Goal: Task Accomplishment & Management: Complete application form

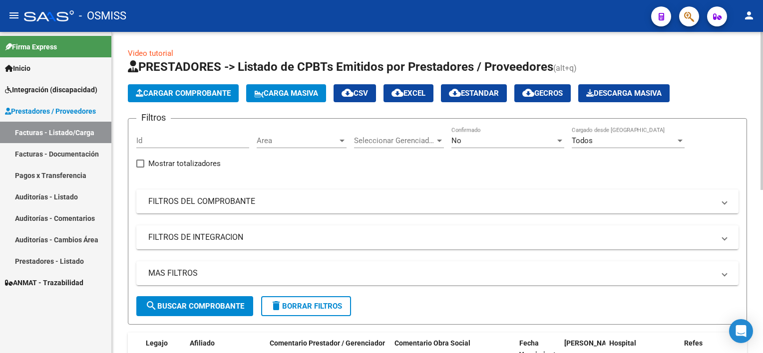
click at [741, 82] on div "Video tutorial PRESTADORES -> Listado de CPBTs Emitidos por Prestadores / Prove…" at bounding box center [439, 356] width 654 height 648
click at [550, 138] on div "No" at bounding box center [503, 140] width 104 height 9
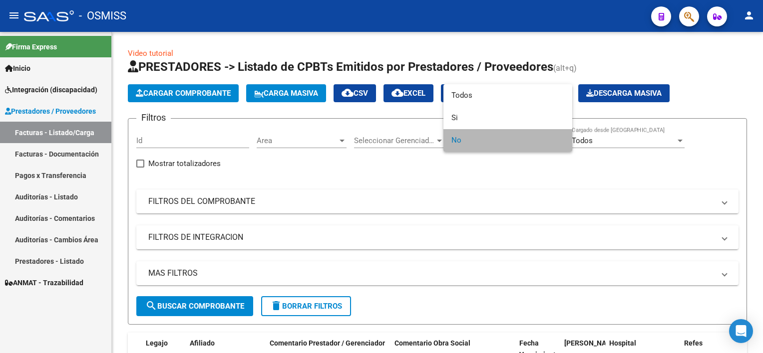
click at [467, 142] on span "No" at bounding box center [507, 140] width 113 height 22
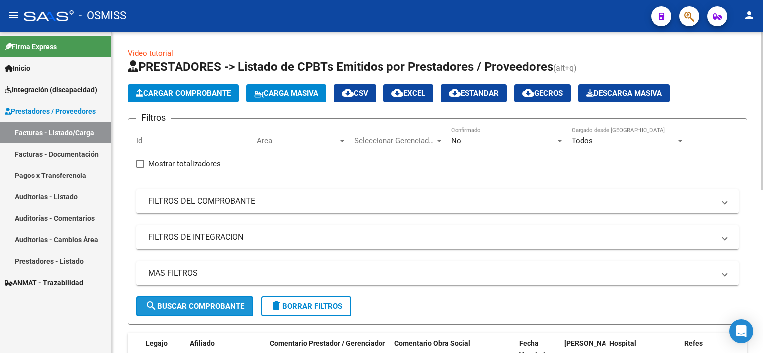
click at [197, 308] on span "search Buscar Comprobante" at bounding box center [194, 306] width 99 height 9
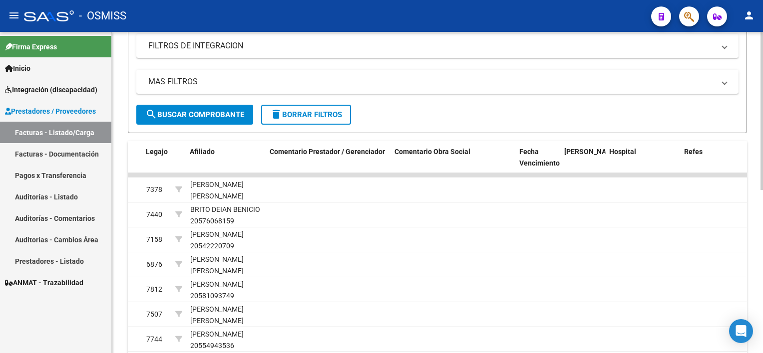
scroll to position [332, 0]
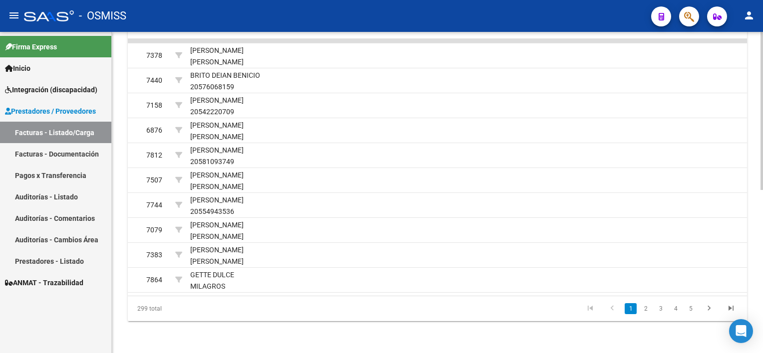
click at [762, 312] on html "menu - OSMISS person Firma Express Inicio Instructivos Contacto OS Integración …" at bounding box center [381, 176] width 763 height 353
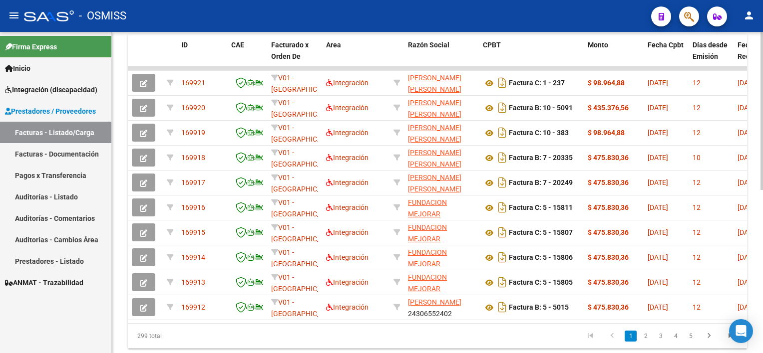
scroll to position [301, 0]
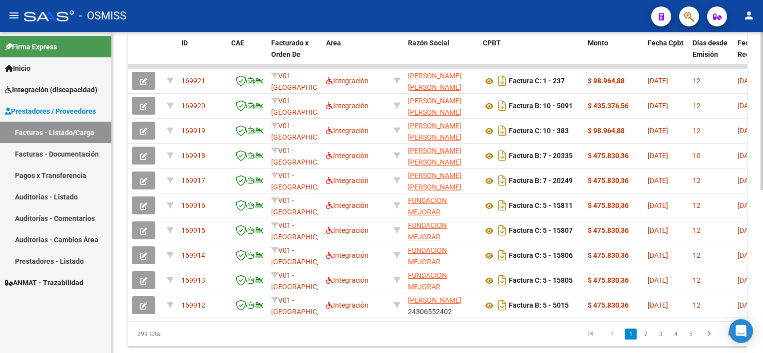
click at [762, 218] on html "menu - OSMISS person Firma Express Inicio Instructivos Contacto OS Integración …" at bounding box center [381, 176] width 763 height 353
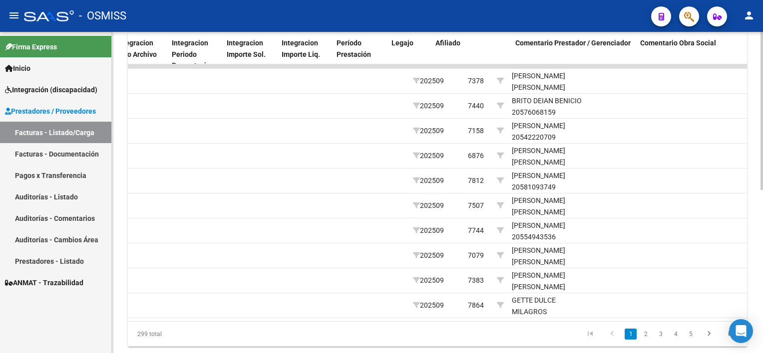
scroll to position [0, 1212]
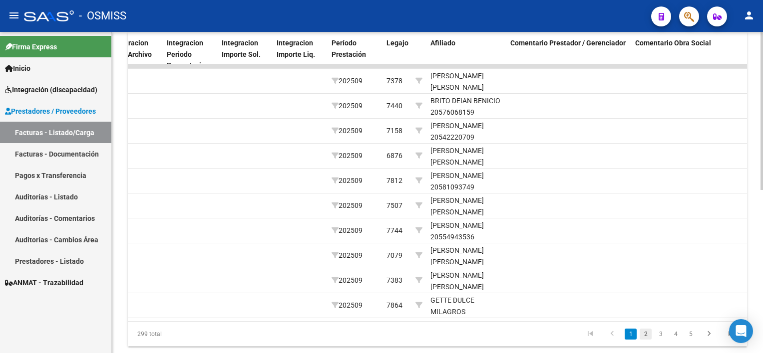
click at [645, 338] on link "2" at bounding box center [646, 334] width 12 height 11
click at [665, 337] on link "3" at bounding box center [661, 334] width 12 height 11
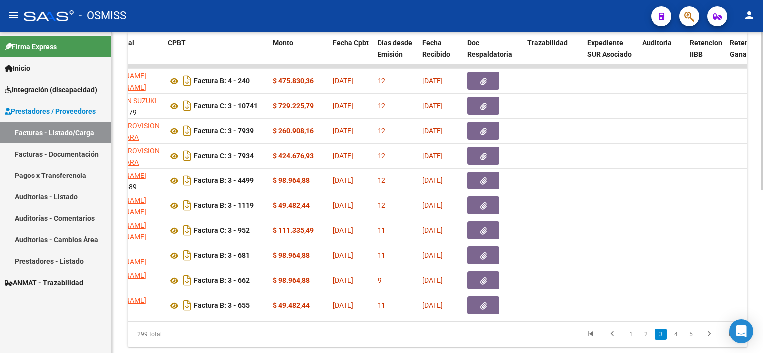
scroll to position [0, 0]
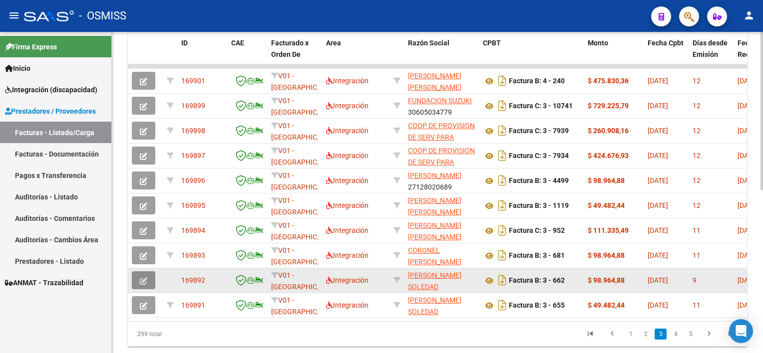
click at [149, 279] on button "button" at bounding box center [143, 281] width 23 height 18
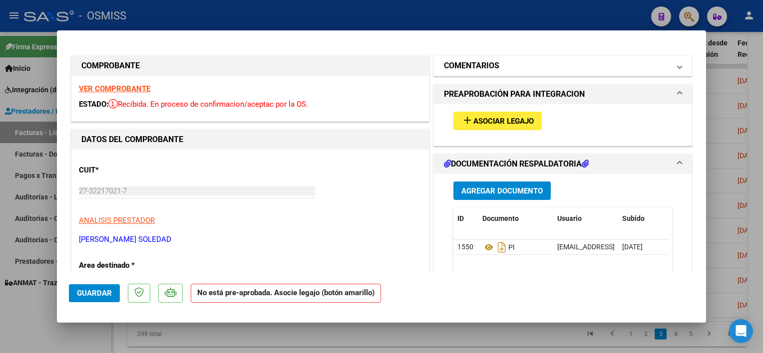
click at [514, 61] on mat-panel-title "COMENTARIOS" at bounding box center [557, 66] width 226 height 12
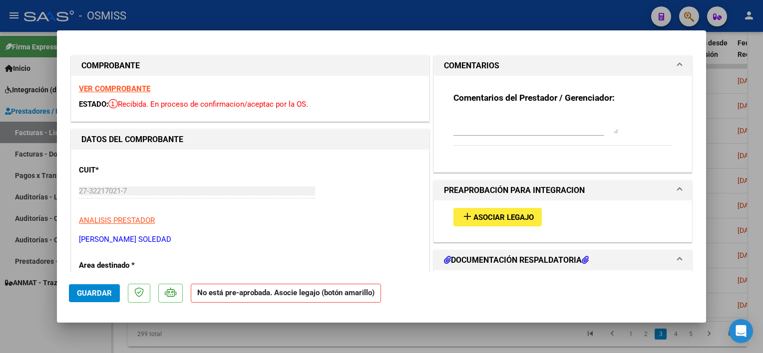
click at [463, 126] on textarea at bounding box center [535, 124] width 165 height 20
type textarea "E"
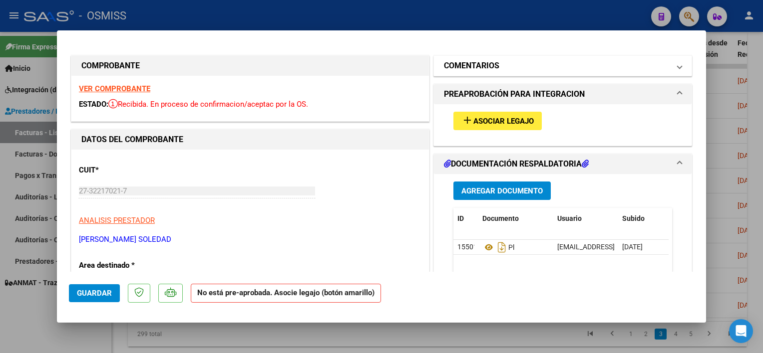
click at [648, 65] on mat-panel-title "COMENTARIOS" at bounding box center [557, 66] width 226 height 12
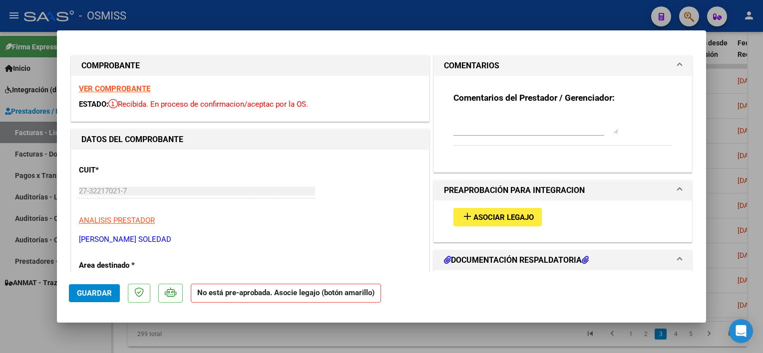
click at [456, 130] on textarea at bounding box center [535, 124] width 165 height 20
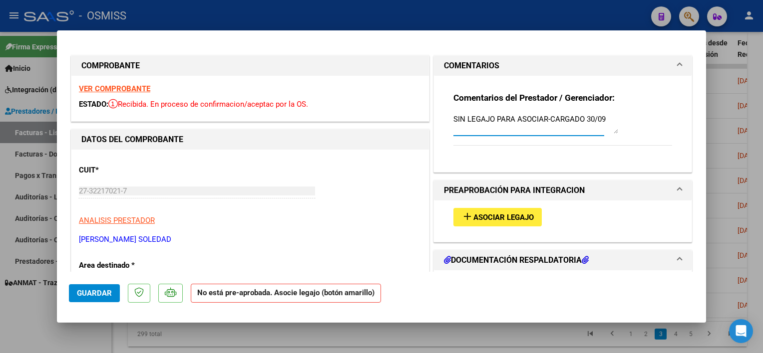
type textarea "SIN LEGAJO PARA ASOCIAR-CARGADO 30/09"
click at [90, 292] on span "Guardar" at bounding box center [94, 293] width 35 height 9
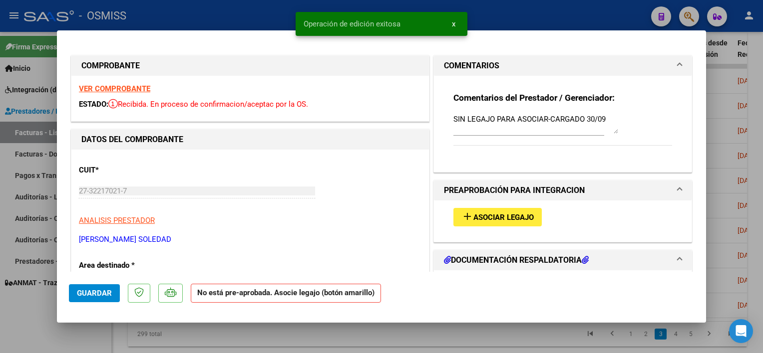
click at [221, 335] on div at bounding box center [381, 176] width 763 height 353
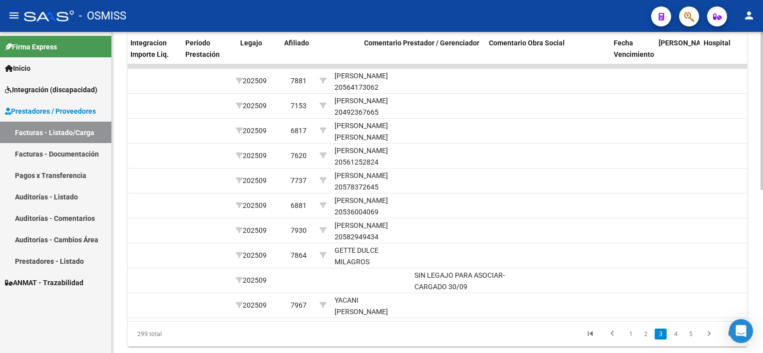
scroll to position [0, 1432]
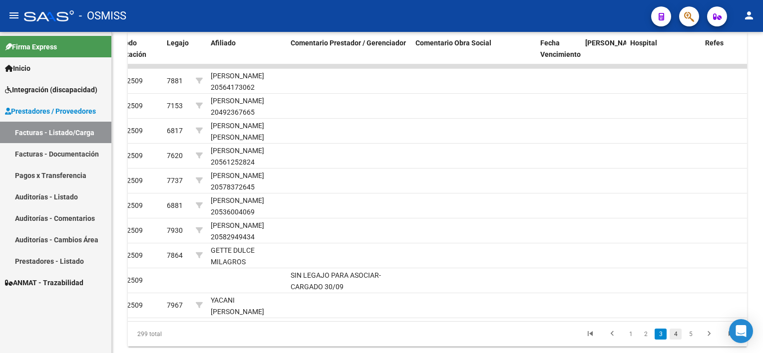
click at [674, 337] on link "4" at bounding box center [676, 334] width 12 height 11
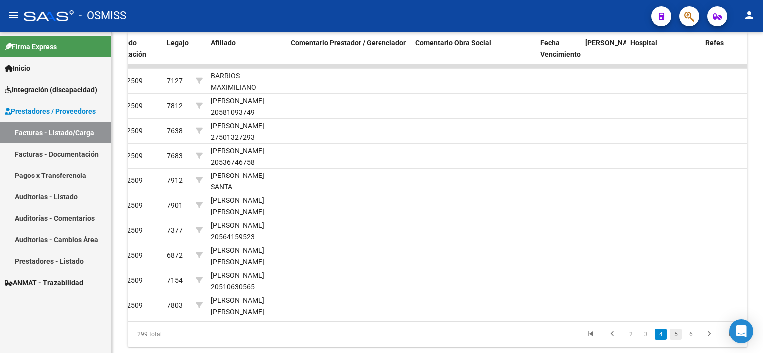
click at [675, 340] on link "5" at bounding box center [676, 334] width 12 height 11
click at [675, 340] on link "6" at bounding box center [676, 334] width 12 height 11
click at [675, 340] on link "7" at bounding box center [676, 334] width 12 height 11
click at [675, 340] on link "8" at bounding box center [676, 334] width 12 height 11
click at [675, 340] on link "9" at bounding box center [675, 334] width 12 height 11
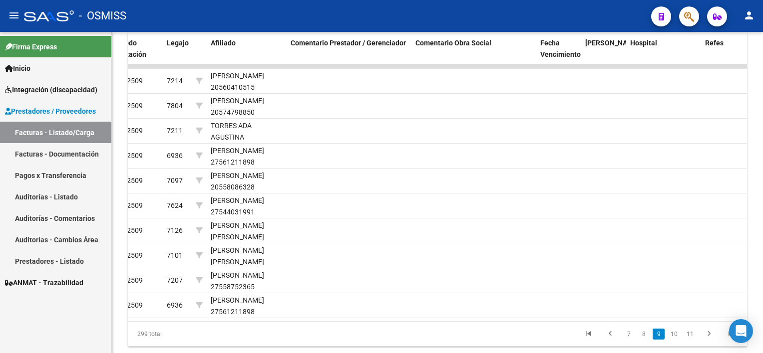
click at [675, 340] on link "10" at bounding box center [674, 334] width 13 height 11
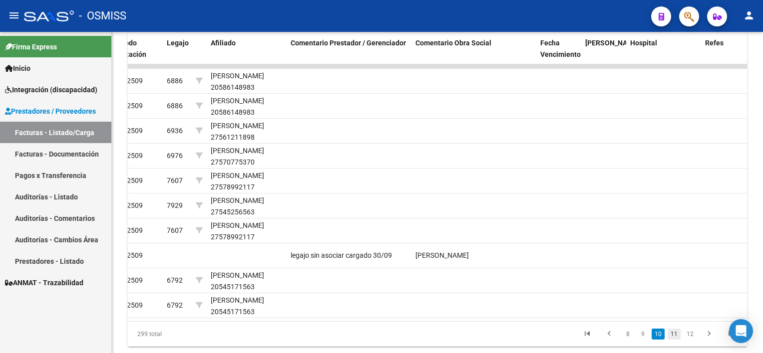
click at [675, 340] on link "11" at bounding box center [674, 334] width 13 height 11
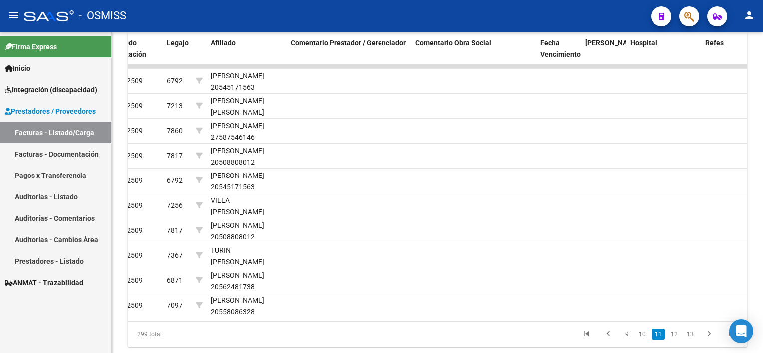
click at [675, 340] on link "12" at bounding box center [674, 334] width 13 height 11
click at [675, 340] on link "13" at bounding box center [674, 334] width 13 height 11
click at [675, 340] on link "14" at bounding box center [674, 334] width 13 height 11
click at [675, 340] on link "15" at bounding box center [674, 334] width 13 height 11
click at [675, 340] on link "16" at bounding box center [674, 334] width 13 height 11
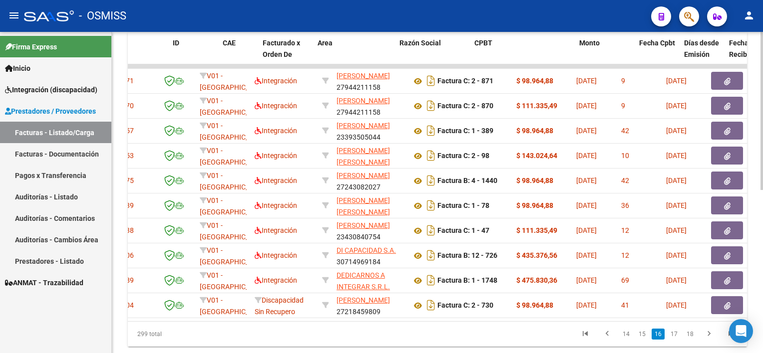
scroll to position [0, 0]
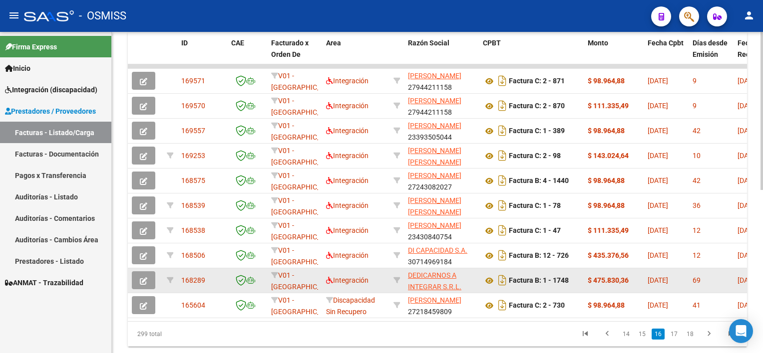
click at [142, 278] on icon "button" at bounding box center [143, 281] width 7 height 7
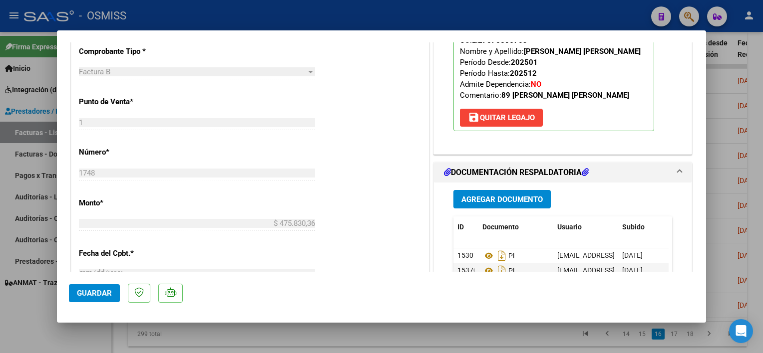
scroll to position [397, 0]
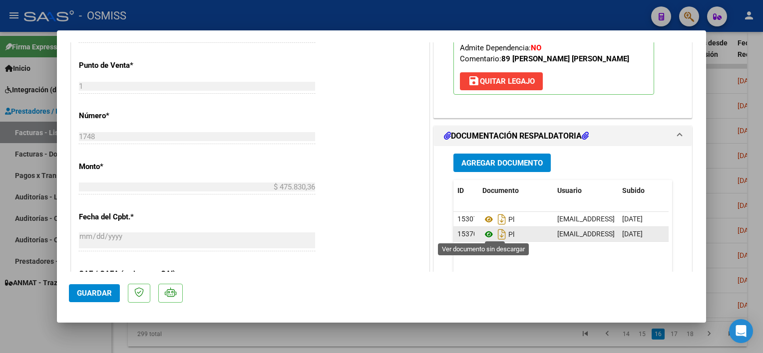
click at [484, 234] on icon at bounding box center [488, 235] width 13 height 12
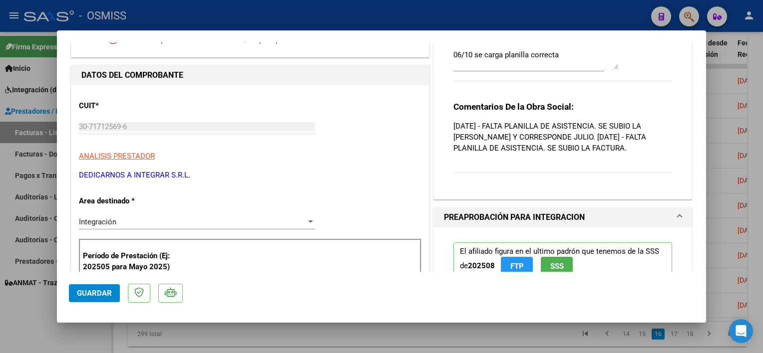
scroll to position [0, 0]
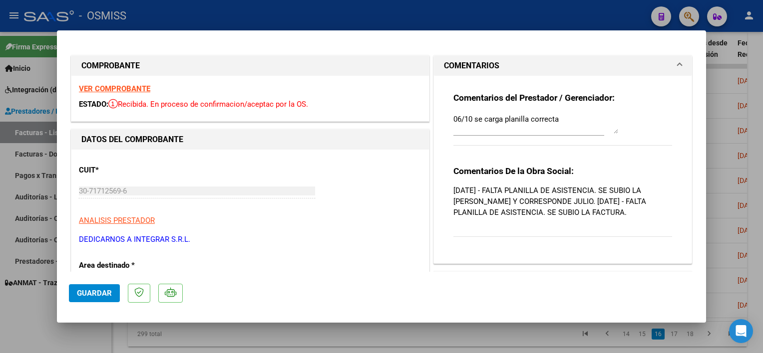
click at [134, 86] on strong "VER COMPROBANTE" at bounding box center [114, 88] width 71 height 9
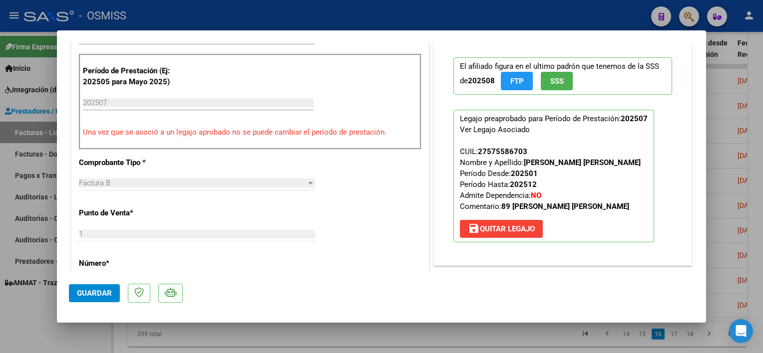
scroll to position [449, 0]
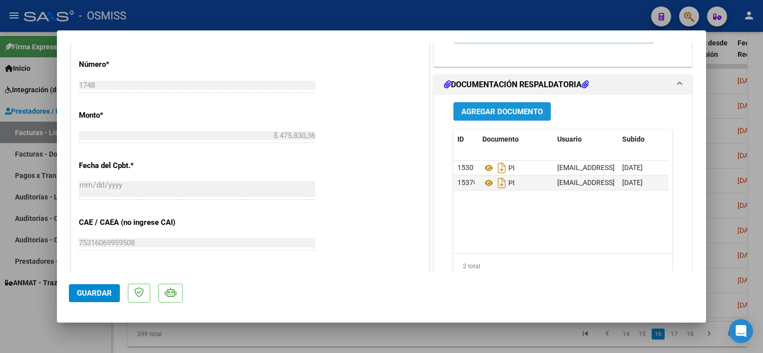
click at [499, 105] on button "Agregar Documento" at bounding box center [501, 111] width 97 height 18
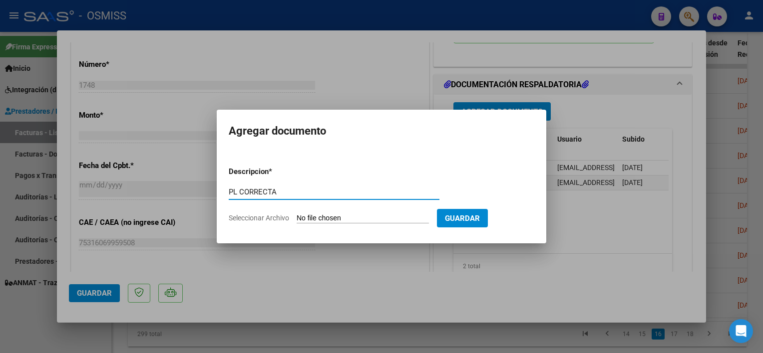
type input "PL CORRECTA"
click at [318, 220] on input "Seleccionar Archivo" at bounding box center [363, 218] width 132 height 9
click at [330, 317] on div at bounding box center [381, 176] width 763 height 353
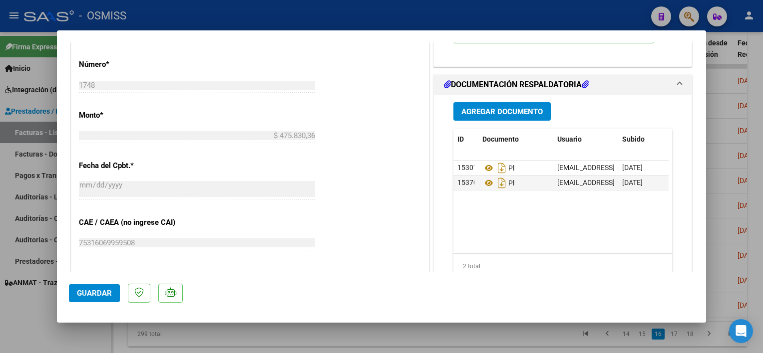
click at [93, 326] on div at bounding box center [381, 176] width 763 height 353
type input "$ 0,00"
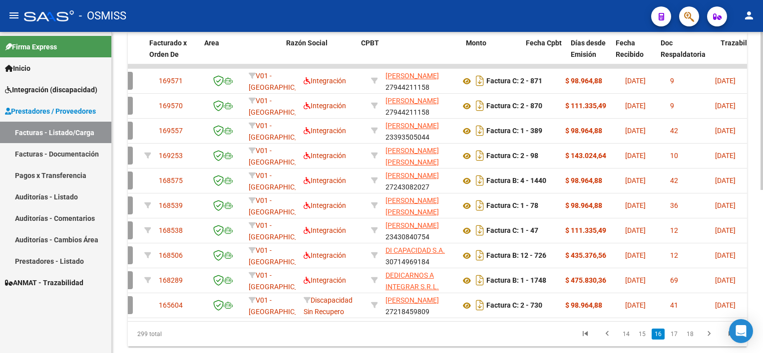
scroll to position [0, 125]
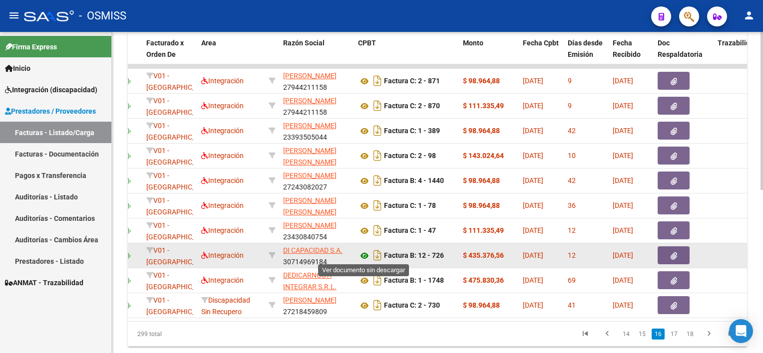
click at [364, 251] on icon at bounding box center [364, 256] width 13 height 12
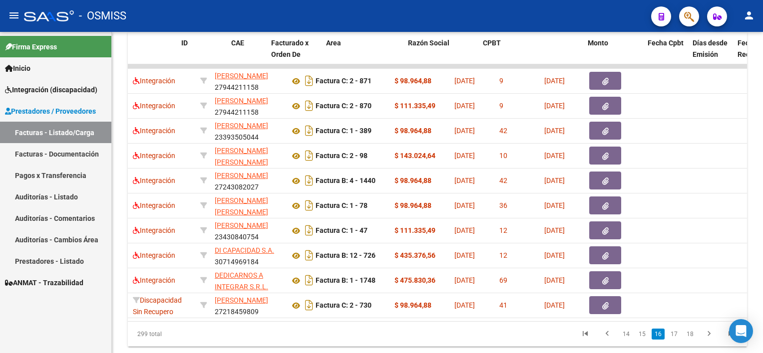
scroll to position [0, 0]
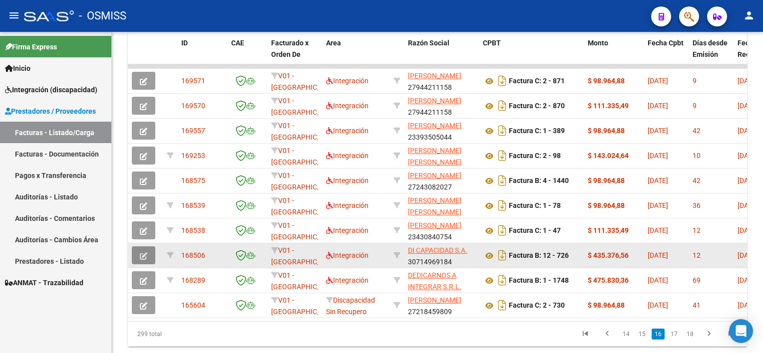
click at [138, 254] on button "button" at bounding box center [143, 256] width 23 height 18
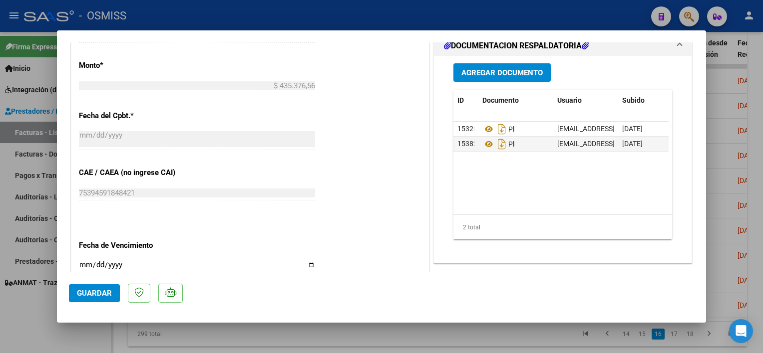
scroll to position [502, 0]
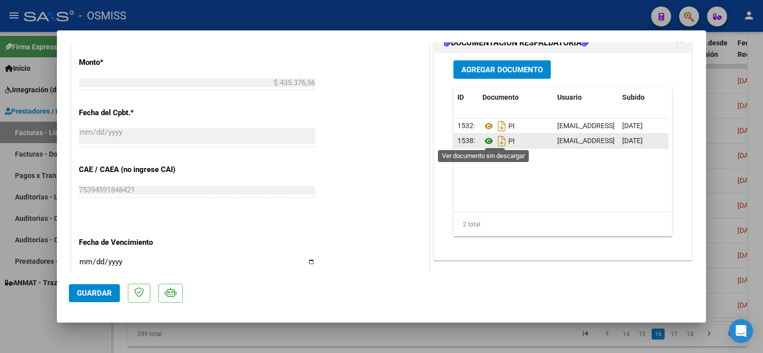
click at [483, 140] on icon at bounding box center [488, 141] width 13 height 12
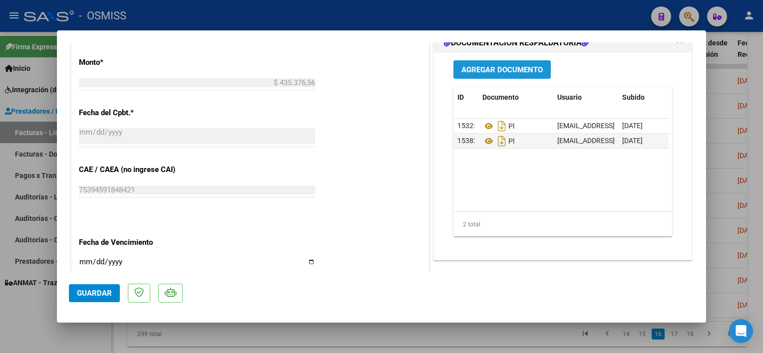
click at [493, 69] on span "Agregar Documento" at bounding box center [501, 69] width 81 height 9
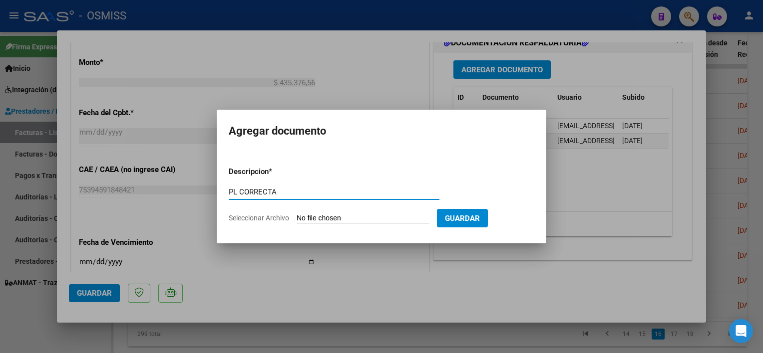
type input "PL CORRECTA"
click at [321, 218] on input "Seleccionar Archivo" at bounding box center [363, 218] width 132 height 9
type input "C:\fakepath\PL 12-726 [PERSON_NAME] A MII 09.pdf"
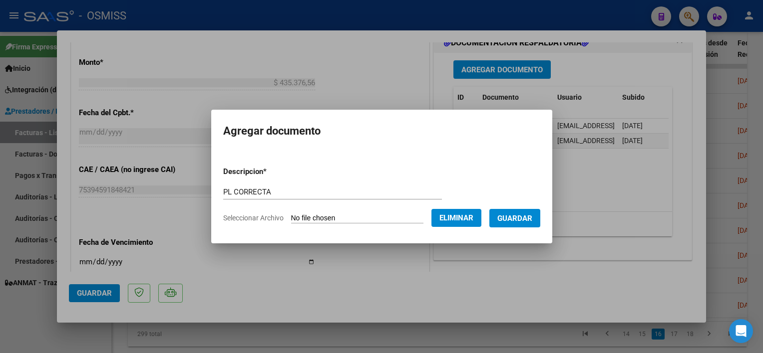
click at [517, 215] on span "Guardar" at bounding box center [514, 218] width 35 height 9
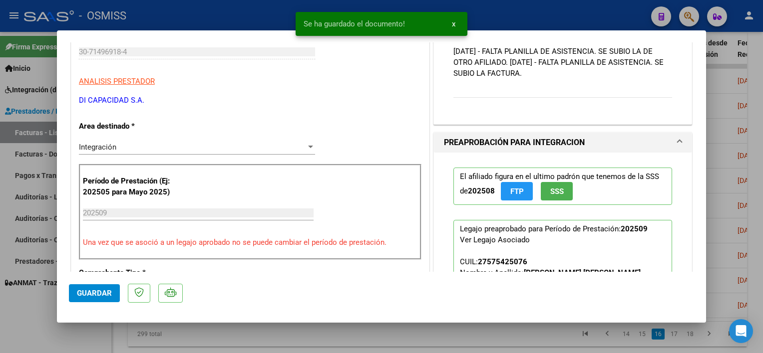
scroll to position [21, 0]
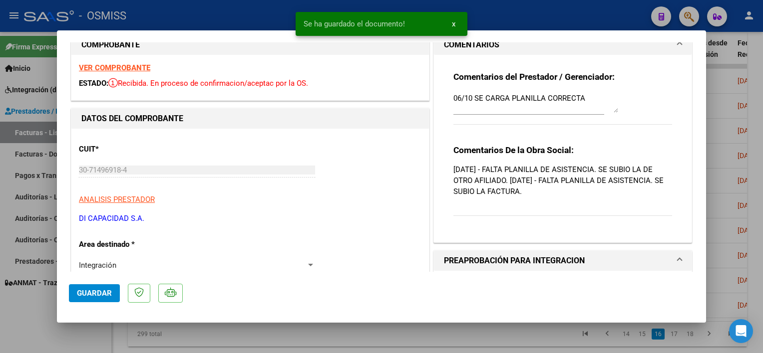
click at [453, 96] on textarea "06/10 SE CARGA PLANILLA CORRECTA" at bounding box center [535, 103] width 165 height 20
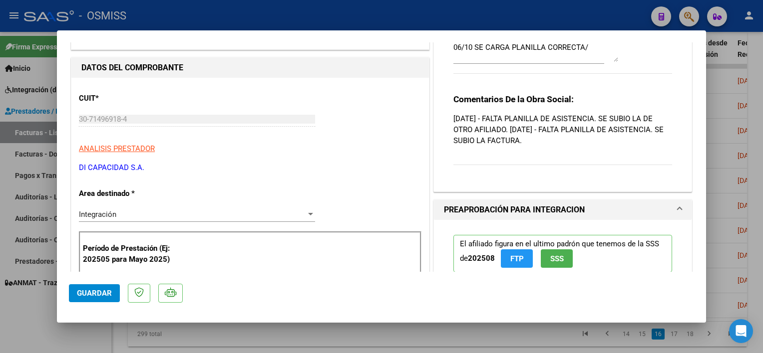
scroll to position [0, 0]
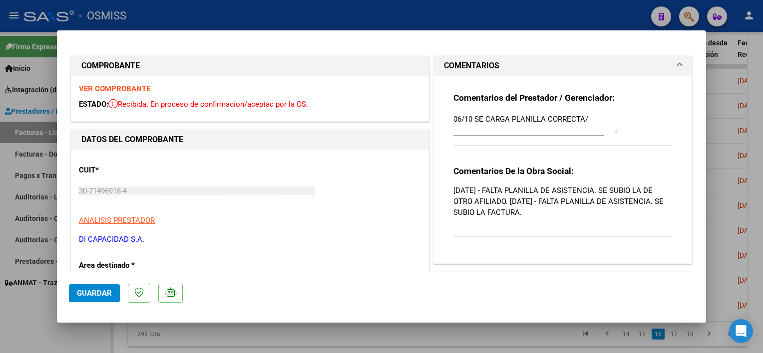
click at [446, 119] on div "Comentarios del Prestador / Gerenciador: 06/10 SE CARGA PLANILLA CORRECTA/ Come…" at bounding box center [563, 166] width 234 height 180
click at [453, 120] on textarea "06/10 SE CARGA PLANILLA CORRECTA/" at bounding box center [535, 124] width 165 height 20
click at [453, 120] on textarea "113/10 SE CARGA PL CORRECTA-06/10 SE CARGA PLANILLA CORRECTA/" at bounding box center [535, 124] width 165 height 20
type textarea "13/10 SE CARGA PL CORRECTA-06/10 SE CARGA PLANILLA CORRECTA/"
click at [88, 294] on span "Guardar" at bounding box center [94, 293] width 35 height 9
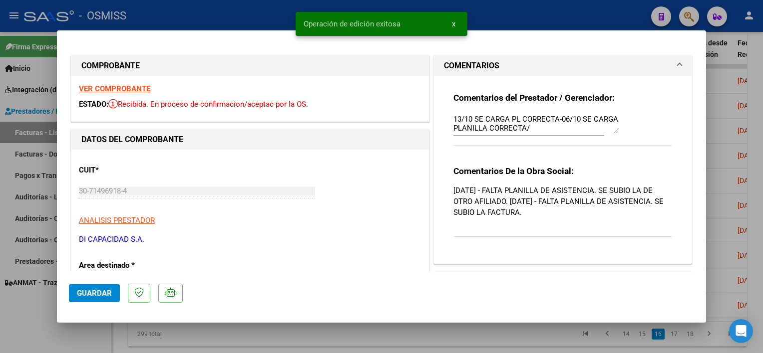
click at [78, 339] on div at bounding box center [381, 176] width 763 height 353
type input "$ 0,00"
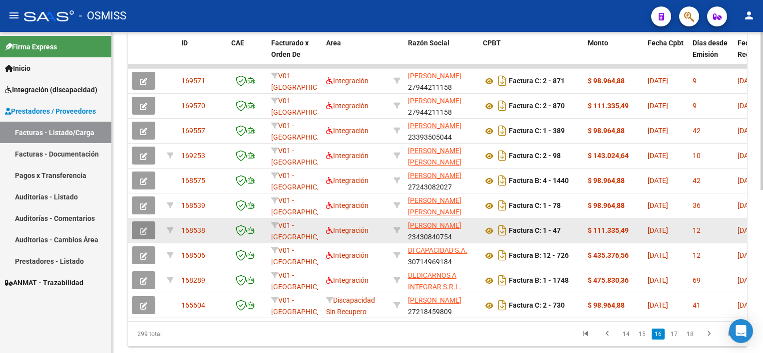
click at [140, 228] on icon "button" at bounding box center [143, 231] width 7 height 7
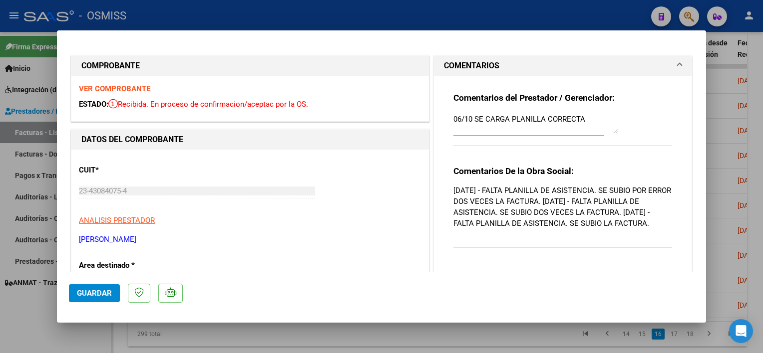
click at [140, 89] on strong "VER COMPROBANTE" at bounding box center [114, 88] width 71 height 9
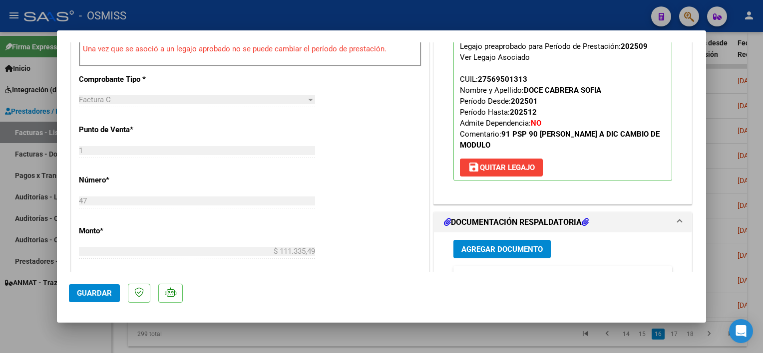
scroll to position [386, 0]
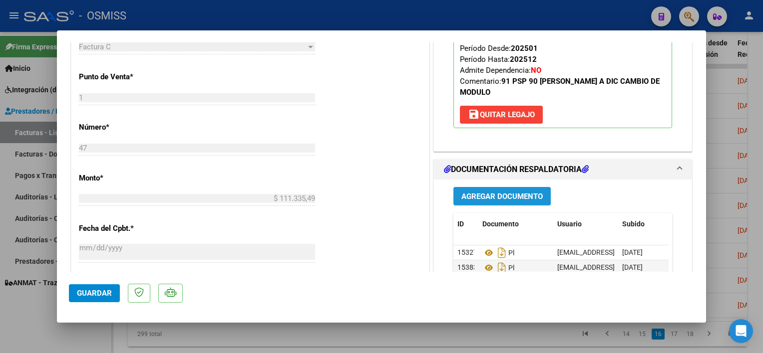
click at [539, 199] on button "Agregar Documento" at bounding box center [501, 196] width 97 height 18
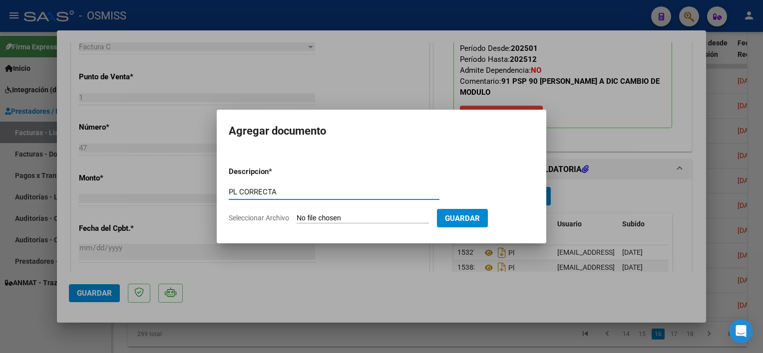
type input "PL CORRECTA"
click at [374, 220] on input "Seleccionar Archivo" at bounding box center [363, 218] width 132 height 9
type input "C:\fakepath\PL 1-47 DOCE S- PSP 09.pdf"
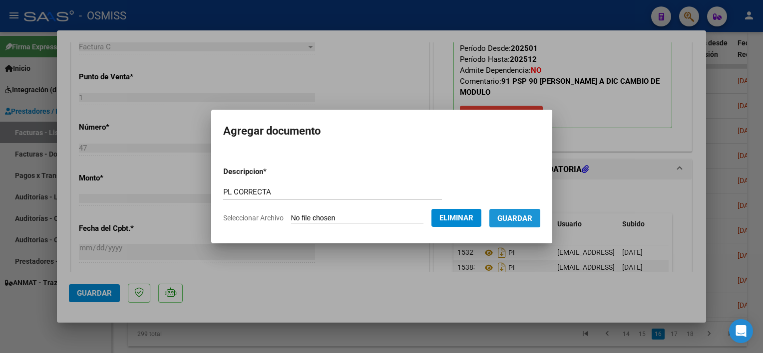
click at [514, 217] on span "Guardar" at bounding box center [514, 218] width 35 height 9
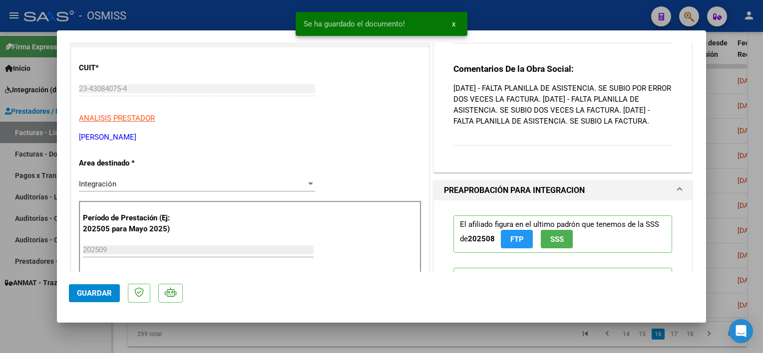
scroll to position [0, 0]
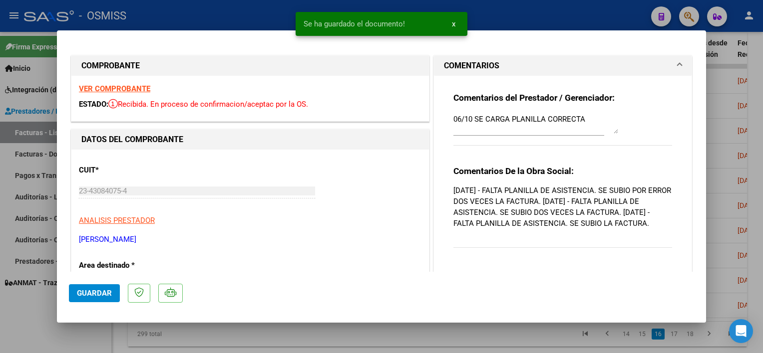
click at [453, 118] on textarea "06/10 SE CARGA PLANILLA CORRECTA" at bounding box center [535, 124] width 165 height 20
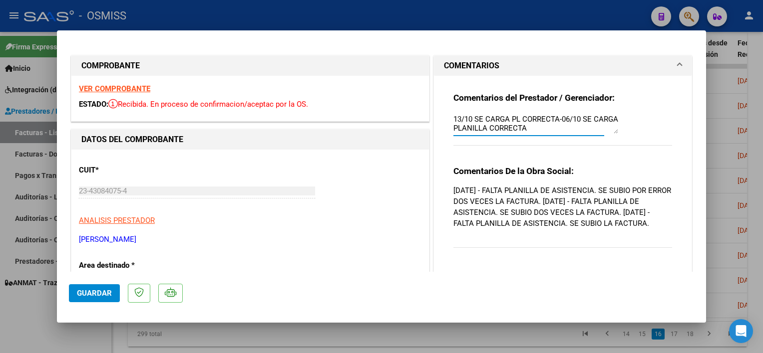
type textarea "13/10 SE CARGA PL CORRECTA-06/10 SE CARGA PLANILLA CORRECTA"
click at [102, 291] on span "Guardar" at bounding box center [94, 293] width 35 height 9
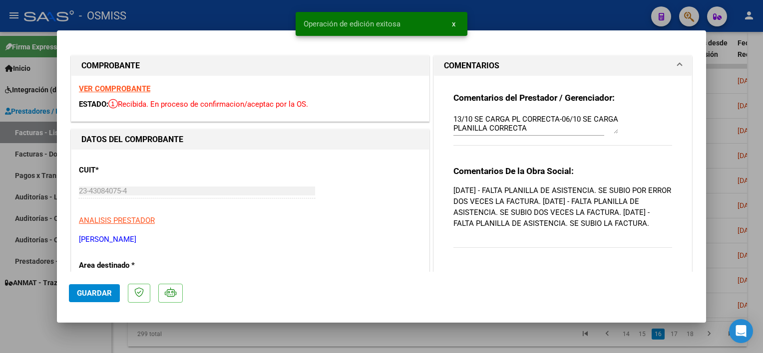
click at [76, 333] on div at bounding box center [381, 176] width 763 height 353
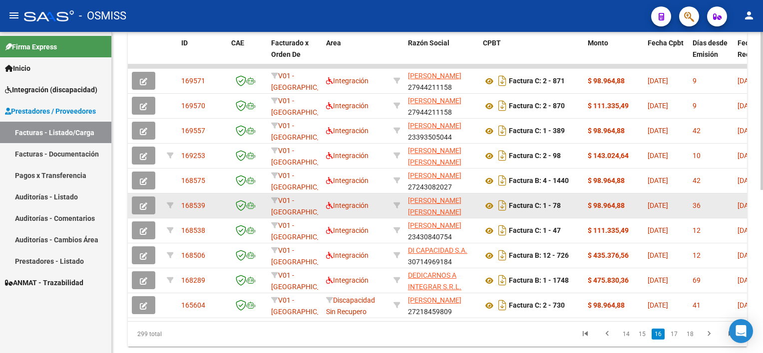
click at [140, 203] on icon "button" at bounding box center [143, 206] width 7 height 7
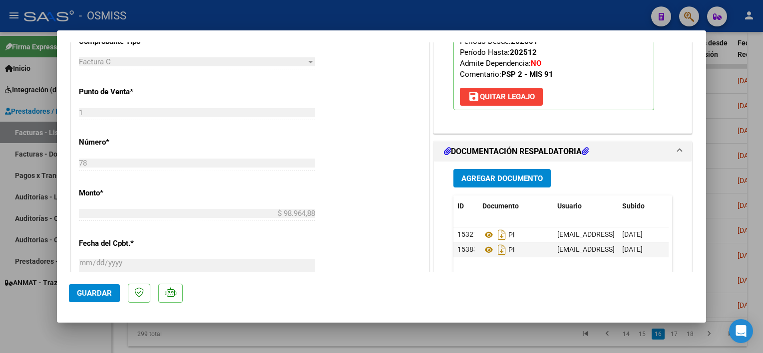
scroll to position [465, 0]
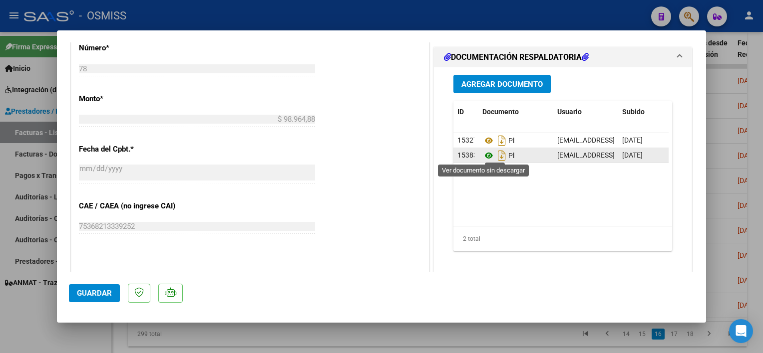
click at [482, 157] on icon at bounding box center [488, 156] width 13 height 12
click at [493, 82] on span "Agregar Documento" at bounding box center [501, 84] width 81 height 9
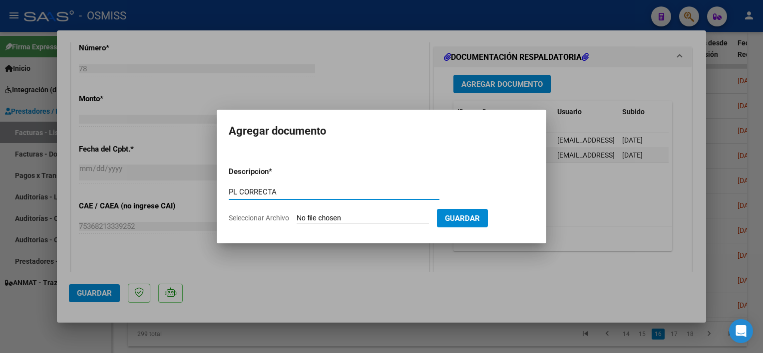
type input "PL CORRECTA"
click at [339, 218] on input "Seleccionar Archivo" at bounding box center [363, 218] width 132 height 9
type input "C:\fakepath\PL 1-78 [PERSON_NAME] A - PSP O8.pdf"
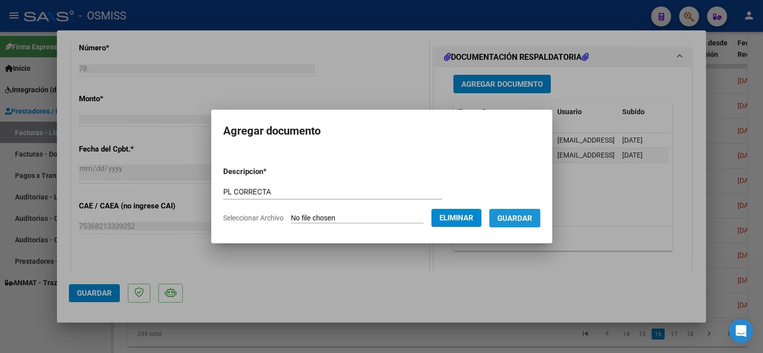
click at [516, 218] on span "Guardar" at bounding box center [514, 218] width 35 height 9
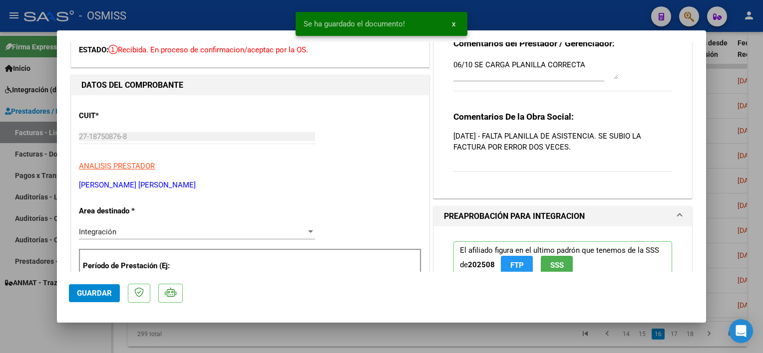
scroll to position [0, 0]
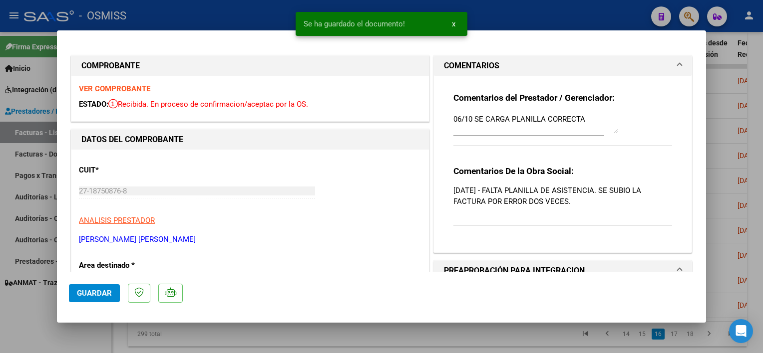
click at [453, 118] on textarea "06/10 SE CARGA PLANILLA CORRECTA" at bounding box center [535, 124] width 165 height 20
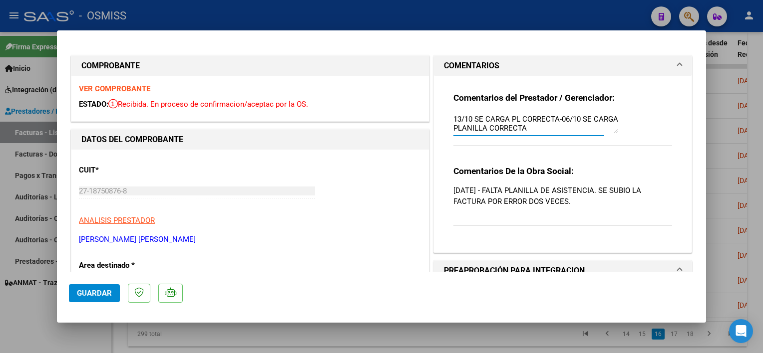
type textarea "13/10 SE CARGA PL CORRECTA-06/10 SE CARGA PLANILLA CORRECTA"
click at [87, 292] on span "Guardar" at bounding box center [94, 293] width 35 height 9
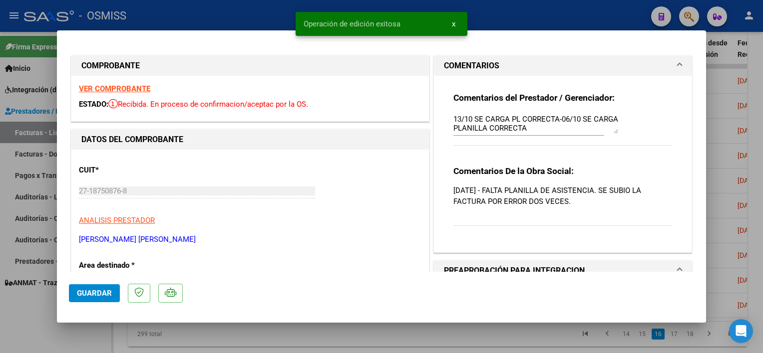
click at [90, 332] on div at bounding box center [381, 176] width 763 height 353
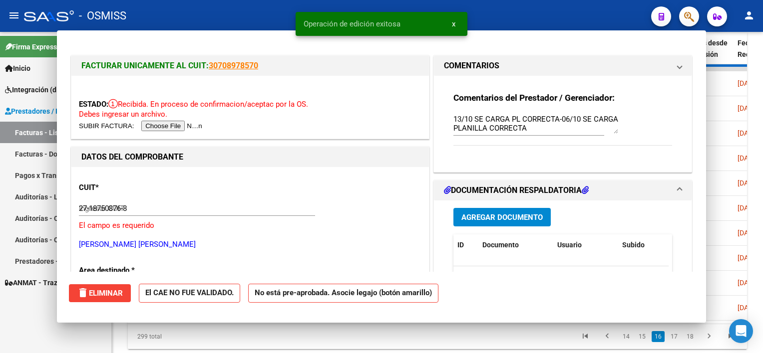
type input "$ 0,00"
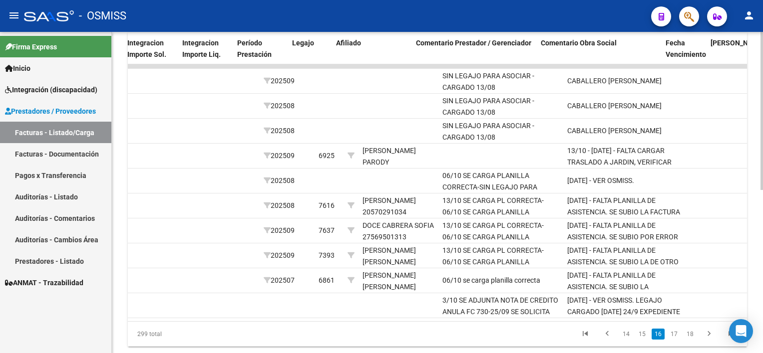
scroll to position [0, 1306]
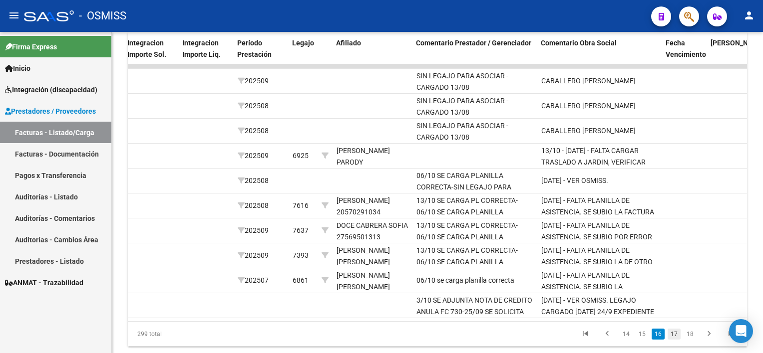
click at [672, 338] on link "17" at bounding box center [674, 334] width 13 height 11
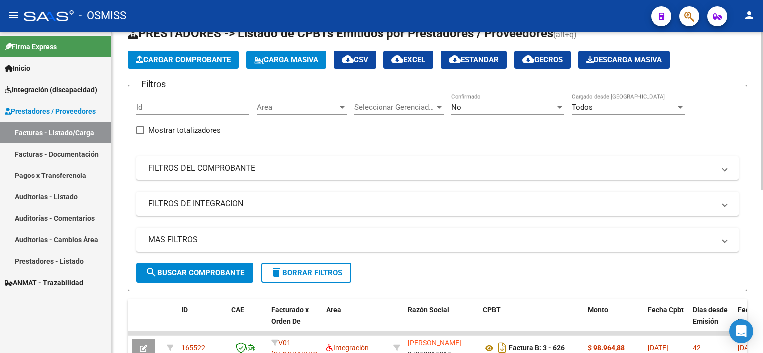
scroll to position [0, 0]
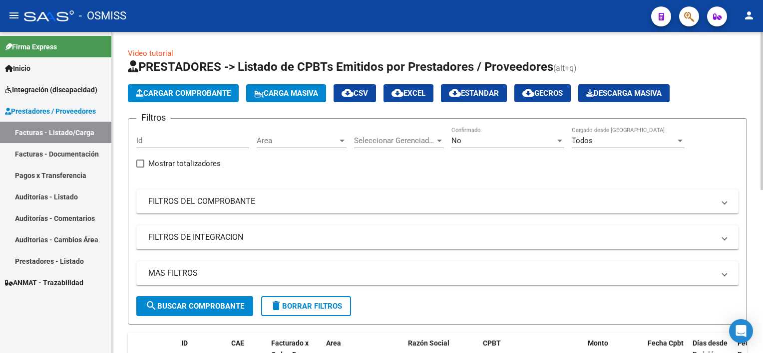
click at [750, 69] on div "Video tutorial PRESTADORES -> Listado de CPBTs Emitidos por Prestadores / Prove…" at bounding box center [439, 356] width 654 height 648
click at [489, 134] on div "No Confirmado" at bounding box center [507, 137] width 113 height 21
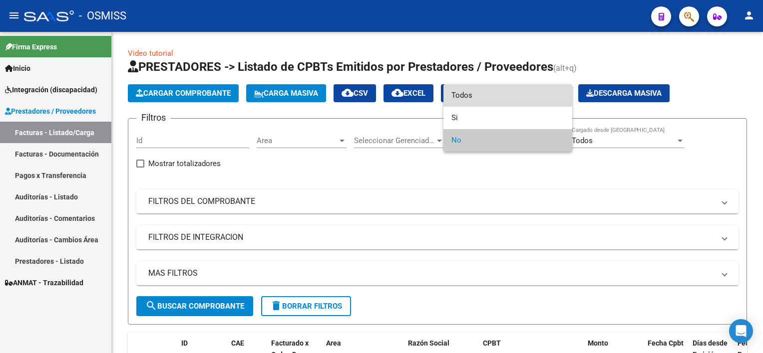
click at [490, 89] on span "Todos" at bounding box center [507, 95] width 113 height 22
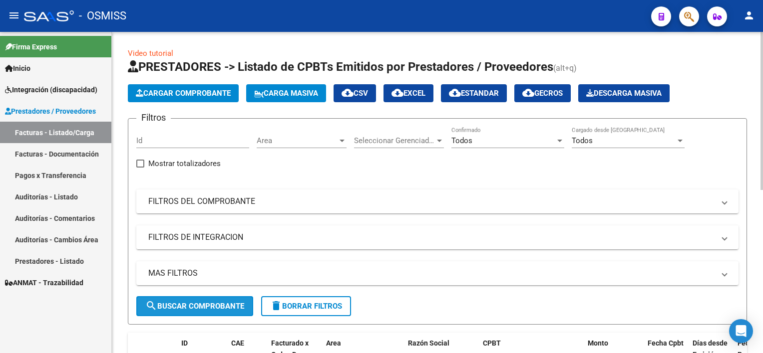
click at [198, 309] on span "search Buscar Comprobante" at bounding box center [194, 306] width 99 height 9
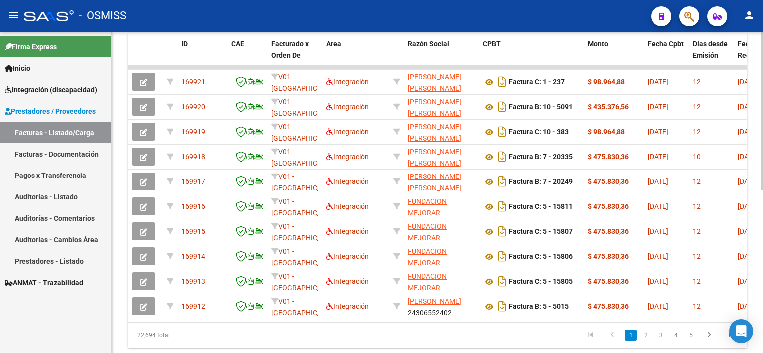
scroll to position [303, 0]
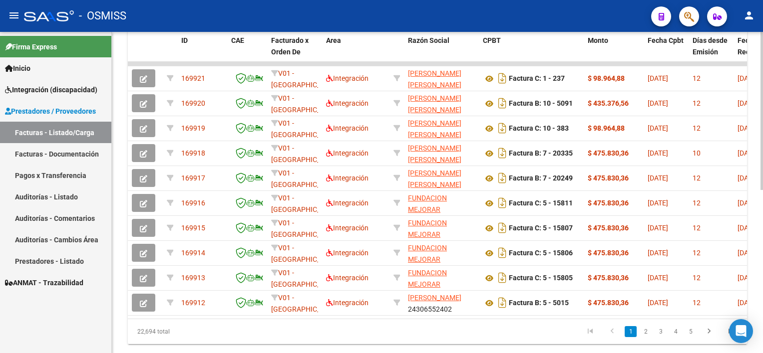
click at [762, 247] on html "menu - OSMISS person Firma Express Inicio Instructivos Contacto OS Integración …" at bounding box center [381, 176] width 763 height 353
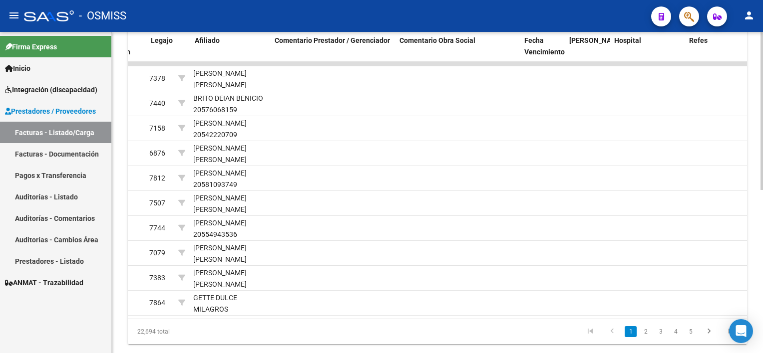
scroll to position [0, 1448]
click at [645, 337] on link "2" at bounding box center [646, 332] width 12 height 11
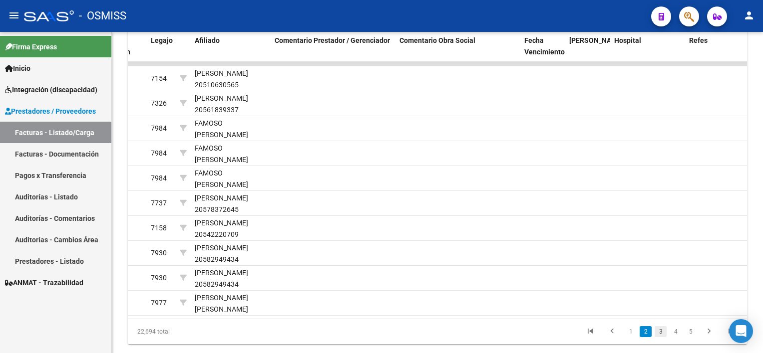
click at [657, 337] on link "3" at bounding box center [661, 332] width 12 height 11
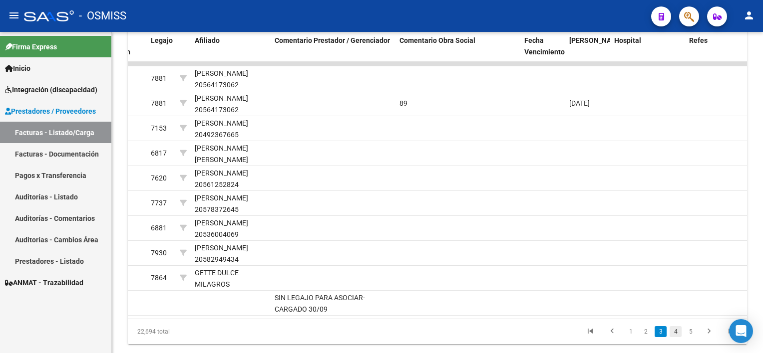
click at [672, 337] on link "4" at bounding box center [676, 332] width 12 height 11
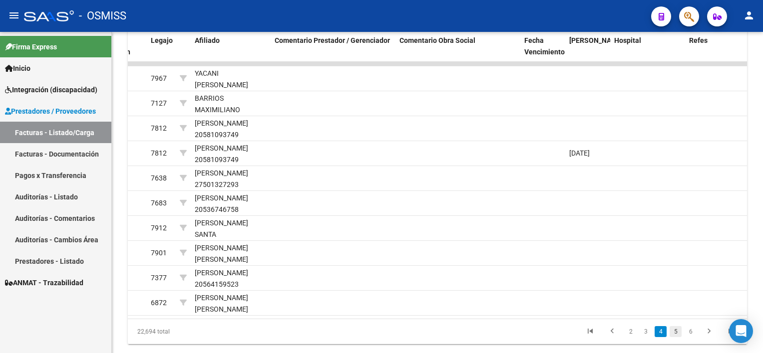
click at [676, 336] on link "5" at bounding box center [676, 332] width 12 height 11
click at [676, 336] on link "6" at bounding box center [676, 332] width 12 height 11
click at [676, 336] on link "7" at bounding box center [676, 332] width 12 height 11
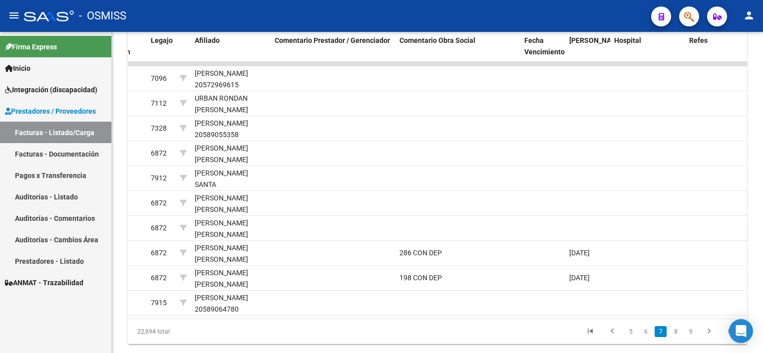
click at [676, 336] on link "8" at bounding box center [676, 332] width 12 height 11
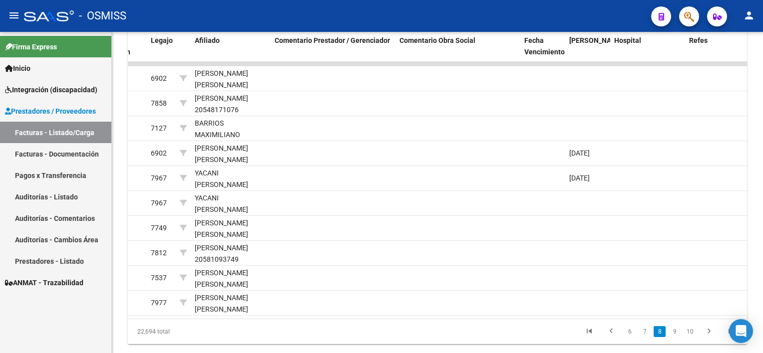
click at [676, 336] on link "9" at bounding box center [675, 332] width 12 height 11
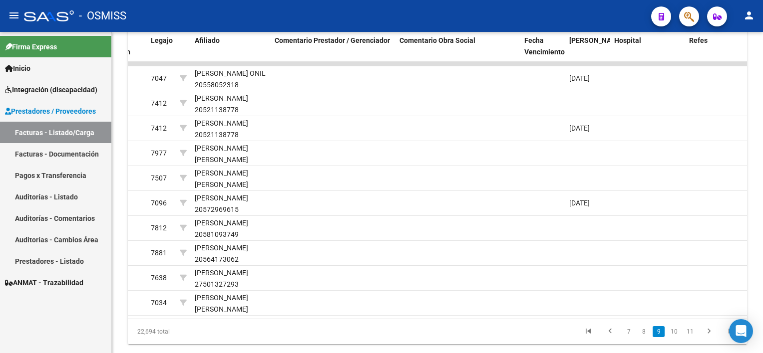
click at [676, 336] on link "10" at bounding box center [674, 332] width 13 height 11
click at [676, 336] on link "11" at bounding box center [674, 332] width 13 height 11
click at [676, 336] on link "12" at bounding box center [674, 332] width 13 height 11
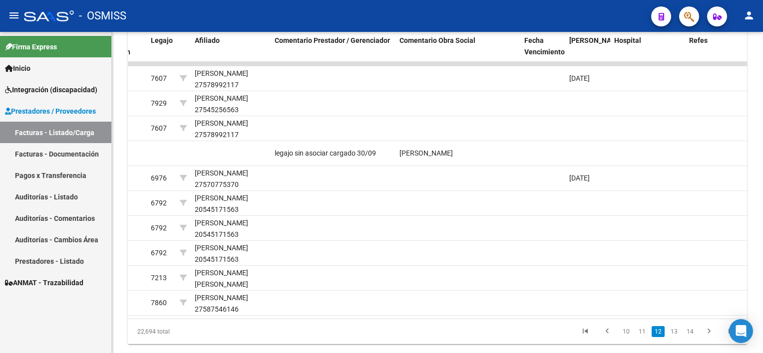
click at [676, 336] on link "13" at bounding box center [674, 332] width 13 height 11
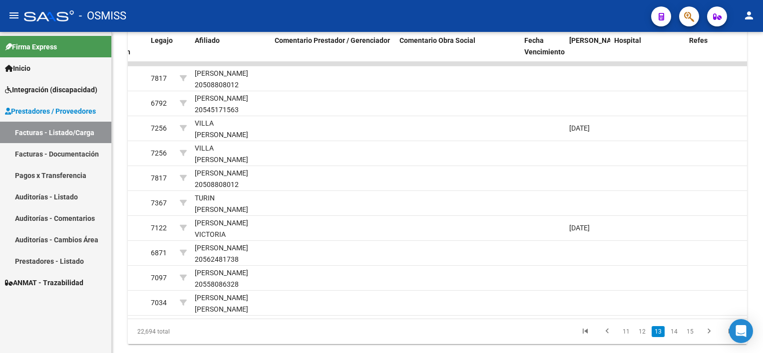
click at [676, 336] on link "14" at bounding box center [674, 332] width 13 height 11
click at [676, 336] on link "15" at bounding box center [674, 332] width 13 height 11
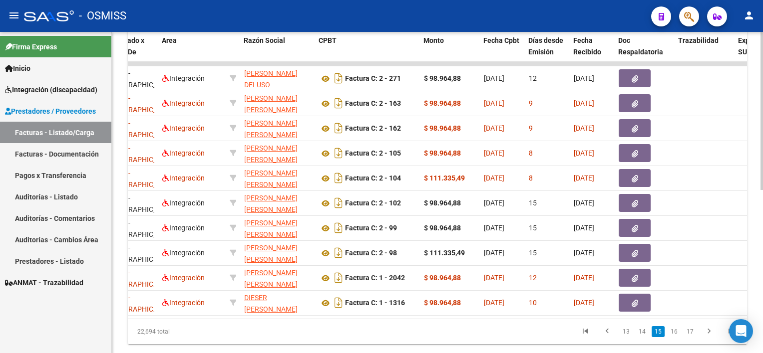
scroll to position [0, 0]
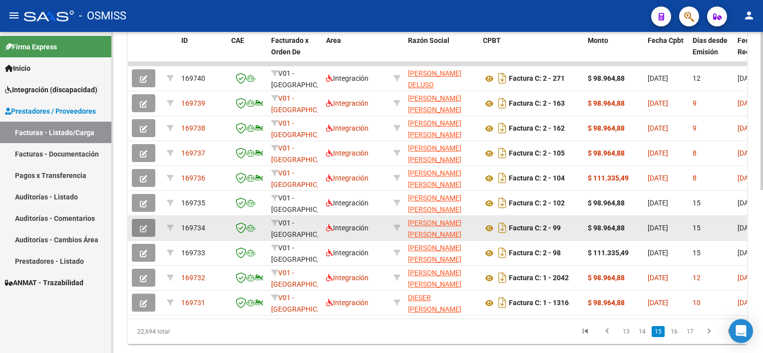
click at [145, 231] on icon "button" at bounding box center [143, 228] width 7 height 7
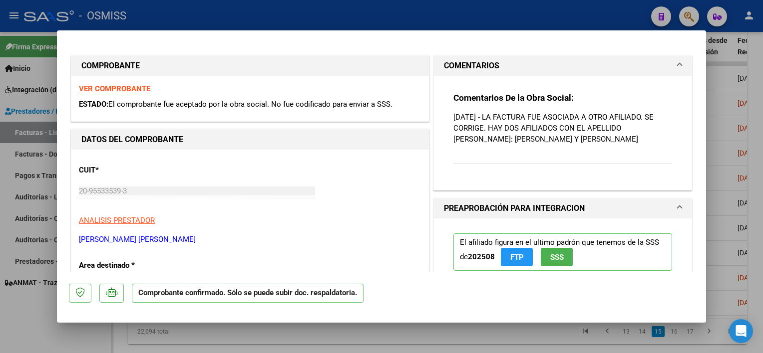
click at [627, 60] on mat-panel-title "COMENTARIOS" at bounding box center [557, 66] width 226 height 12
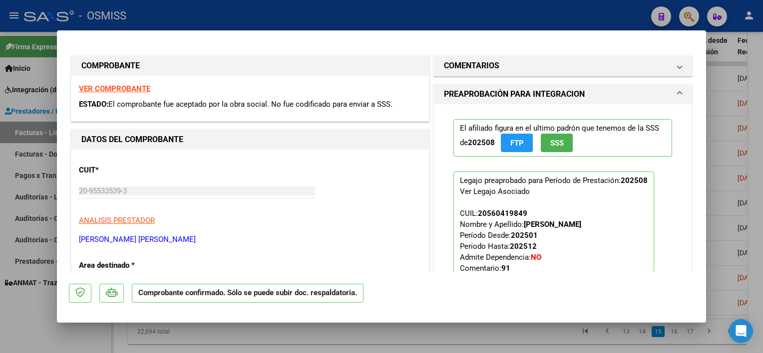
click at [257, 335] on div at bounding box center [381, 176] width 763 height 353
type input "$ 0,00"
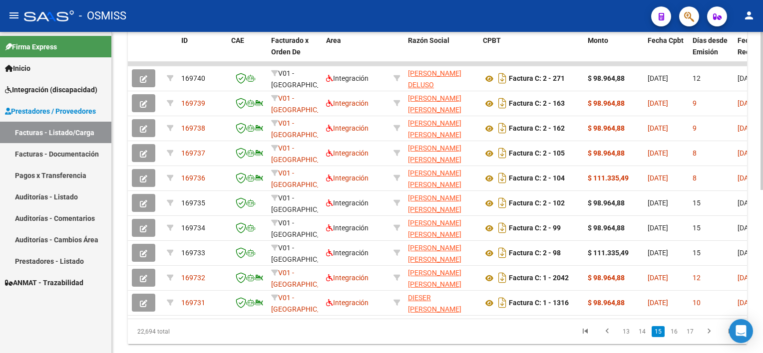
drag, startPoint x: 256, startPoint y: 315, endPoint x: 375, endPoint y: 324, distance: 119.7
click at [375, 319] on datatable-body "169740 V01 - [PERSON_NAME] Integración [PERSON_NAME] DELUSO [PERSON_NAME] 27256…" at bounding box center [437, 190] width 619 height 257
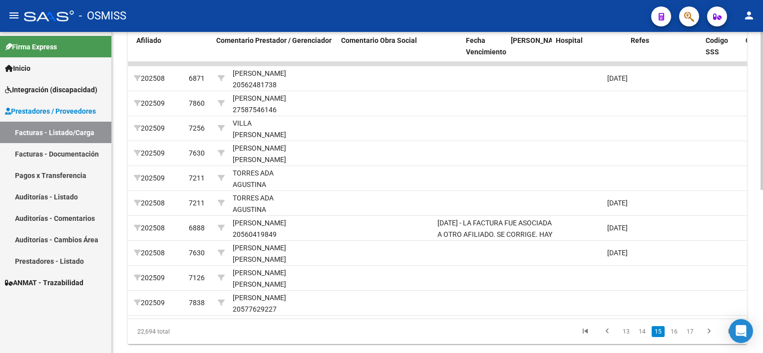
scroll to position [0, 1506]
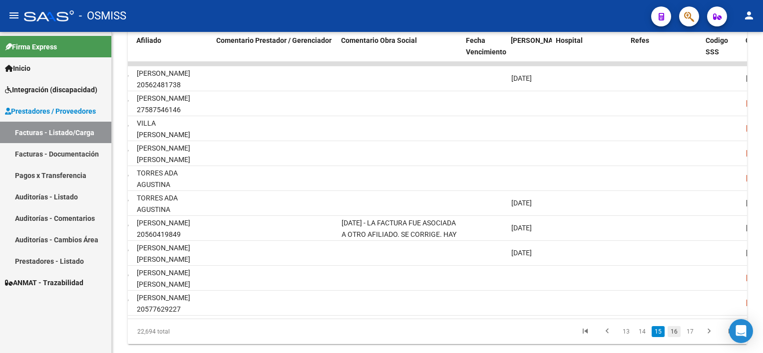
click at [677, 335] on link "16" at bounding box center [674, 332] width 13 height 11
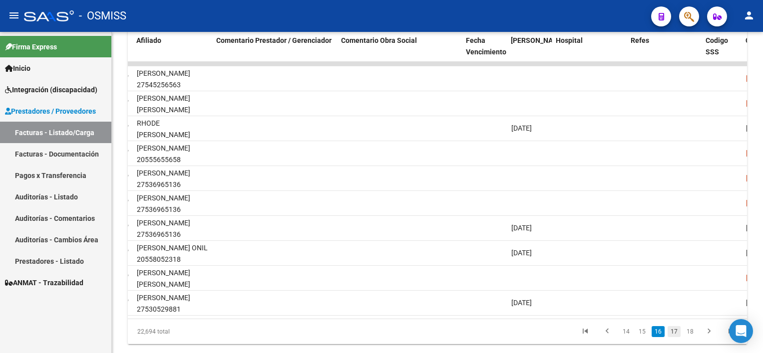
click at [674, 337] on link "17" at bounding box center [674, 332] width 13 height 11
click at [674, 337] on link "18" at bounding box center [674, 332] width 13 height 11
click at [674, 337] on link "19" at bounding box center [674, 332] width 13 height 11
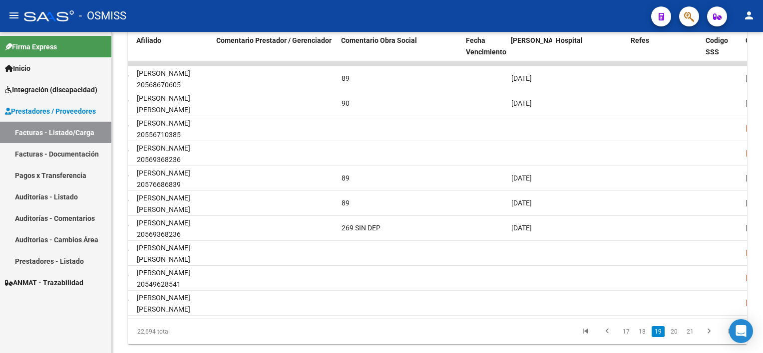
click at [674, 337] on link "20" at bounding box center [674, 332] width 13 height 11
click at [674, 337] on link "21" at bounding box center [674, 332] width 13 height 11
click at [674, 337] on link "22" at bounding box center [674, 332] width 13 height 11
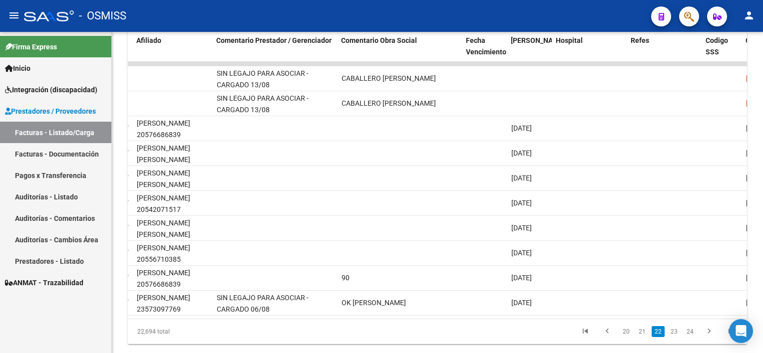
click at [674, 337] on link "23" at bounding box center [674, 332] width 13 height 11
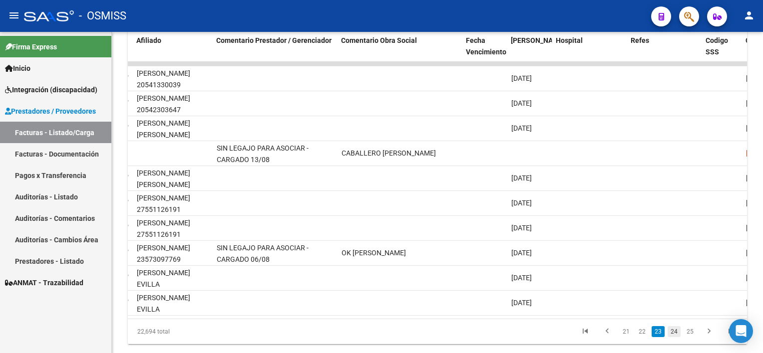
click at [673, 337] on link "24" at bounding box center [674, 332] width 13 height 11
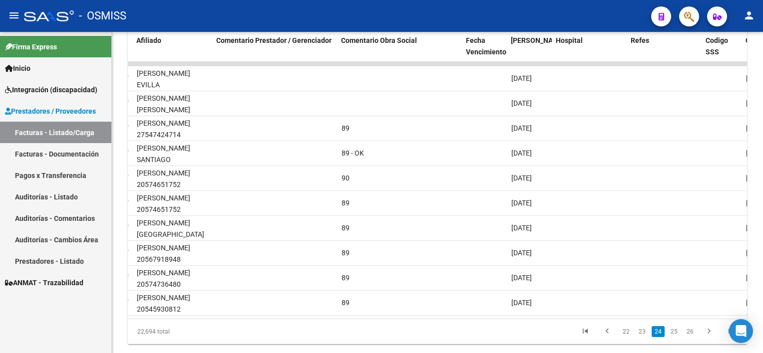
click at [673, 337] on link "25" at bounding box center [674, 332] width 13 height 11
click at [673, 337] on link "26" at bounding box center [674, 332] width 13 height 11
click at [673, 337] on link "27" at bounding box center [674, 332] width 13 height 11
click at [673, 337] on link "28" at bounding box center [674, 332] width 13 height 11
click at [673, 337] on link "29" at bounding box center [674, 332] width 13 height 11
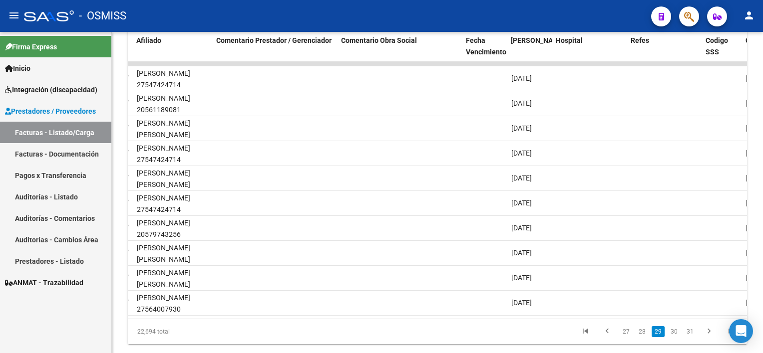
click at [673, 337] on link "30" at bounding box center [674, 332] width 13 height 11
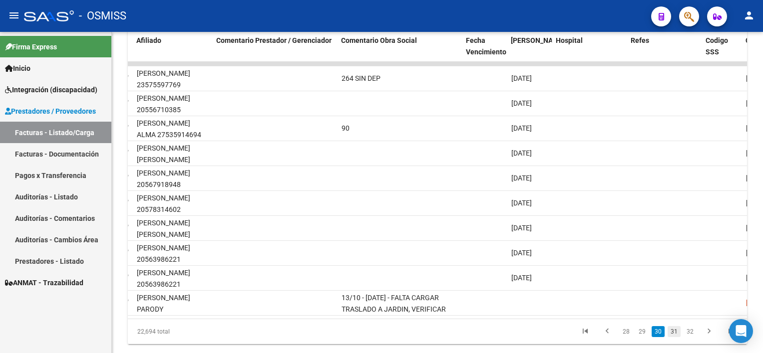
click at [673, 337] on link "31" at bounding box center [674, 332] width 13 height 11
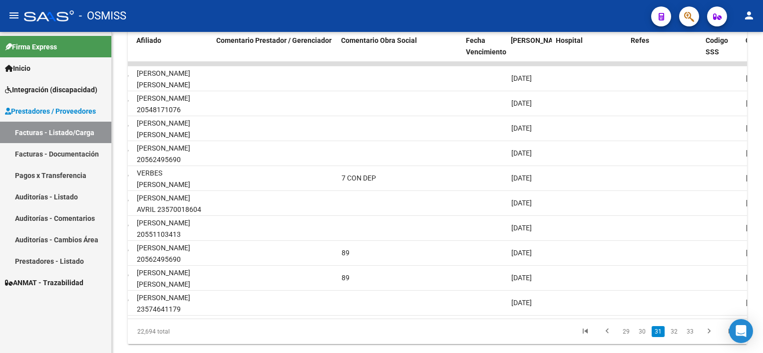
drag, startPoint x: 759, startPoint y: 252, endPoint x: 764, endPoint y: 183, distance: 68.6
click at [762, 183] on html "menu - OSMISS person Firma Express Inicio Instructivos Contacto OS Integración …" at bounding box center [381, 176] width 763 height 353
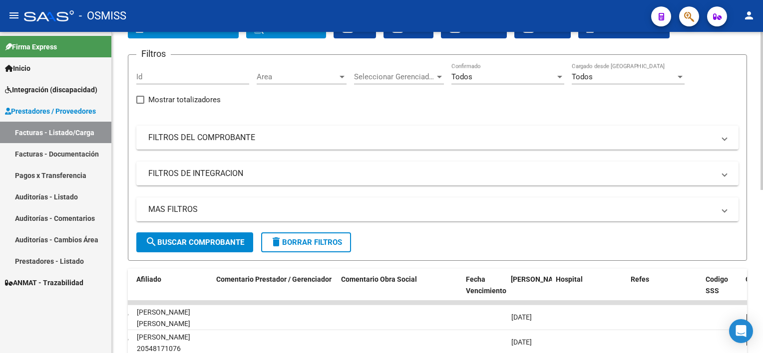
click at [739, 74] on div "Video tutorial PRESTADORES -> Listado de CPBTs Emitidos por Prestadores / Prove…" at bounding box center [439, 292] width 654 height 648
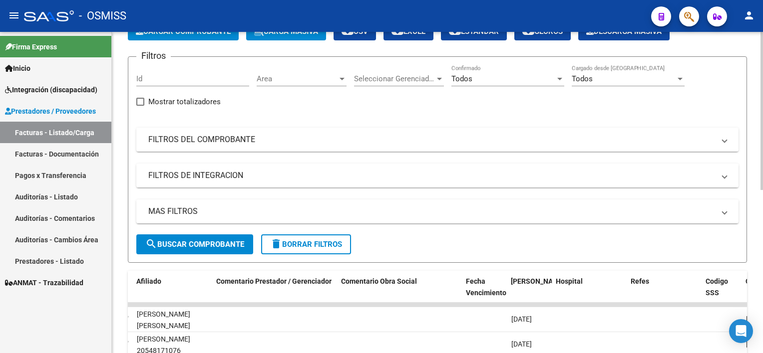
click at [415, 180] on mat-panel-title "FILTROS DE INTEGRACION" at bounding box center [431, 175] width 566 height 11
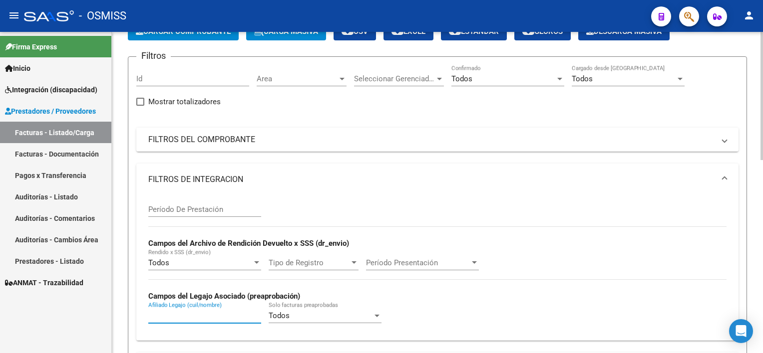
click at [185, 314] on input "Afiliado Legajo (cuil/nombre)" at bounding box center [204, 316] width 113 height 9
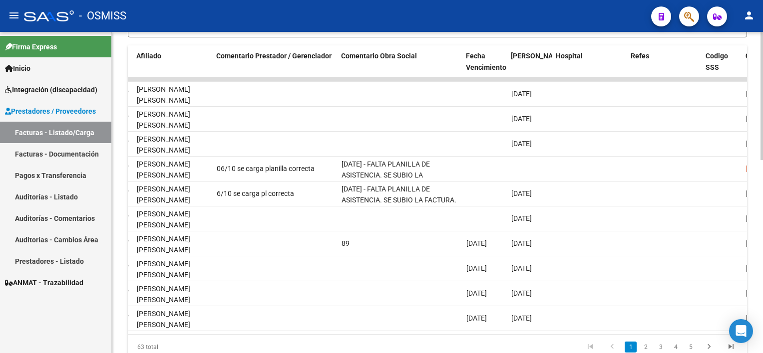
scroll to position [441, 0]
click at [762, 291] on html "menu - OSMISS person Firma Express Inicio Instructivos Contacto OS Integración …" at bounding box center [381, 176] width 763 height 353
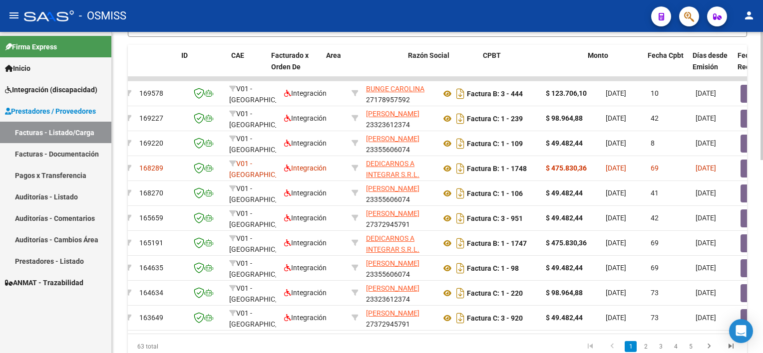
scroll to position [0, 0]
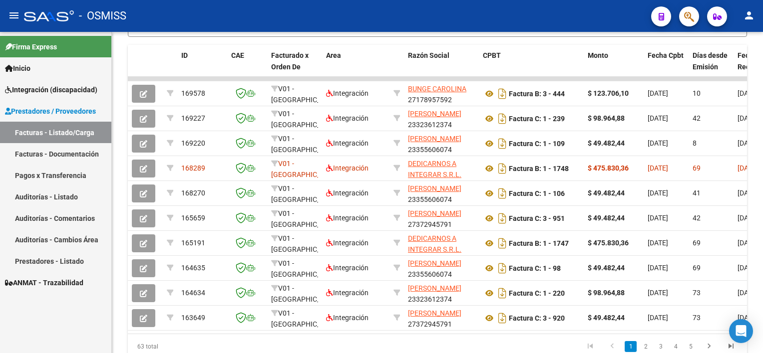
type input "[PERSON_NAME]"
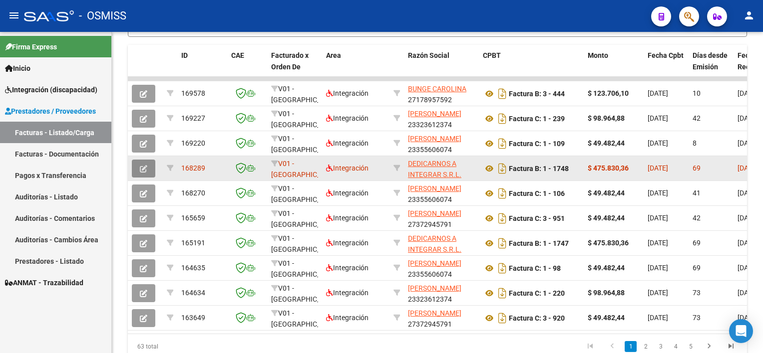
click at [142, 168] on icon "button" at bounding box center [143, 168] width 7 height 7
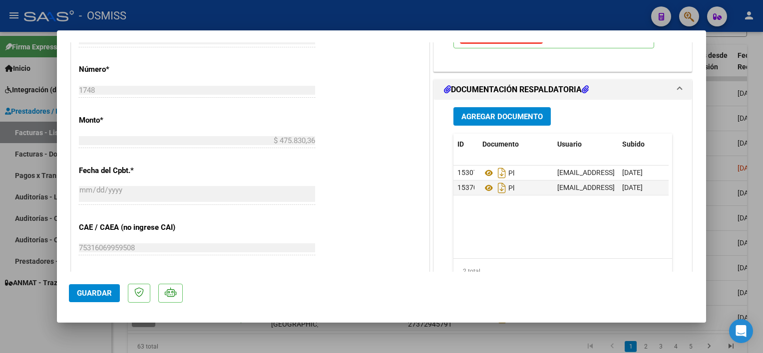
scroll to position [445, 0]
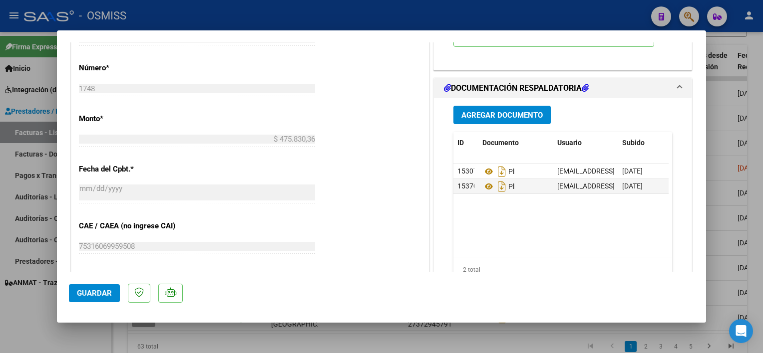
click at [489, 114] on span "Agregar Documento" at bounding box center [501, 115] width 81 height 9
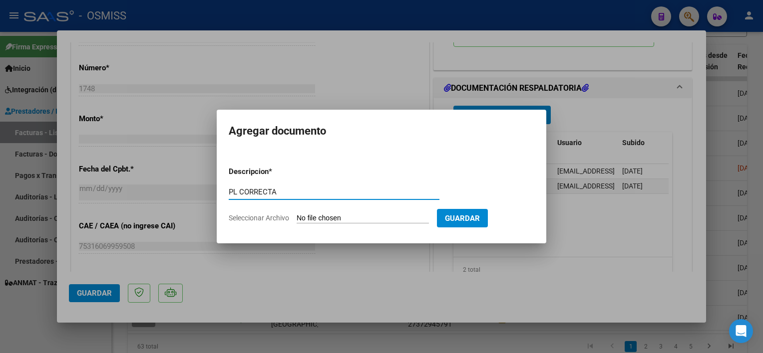
type input "PL CORRECTA"
click at [325, 220] on input "Seleccionar Archivo" at bounding box center [363, 218] width 132 height 9
type input "C:\fakepath\PL 1-1748 [PERSON_NAME] Z MAIE 07.pdf"
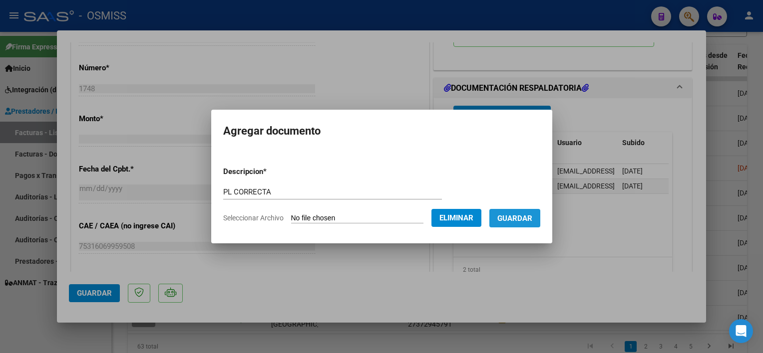
click at [521, 218] on span "Guardar" at bounding box center [514, 218] width 35 height 9
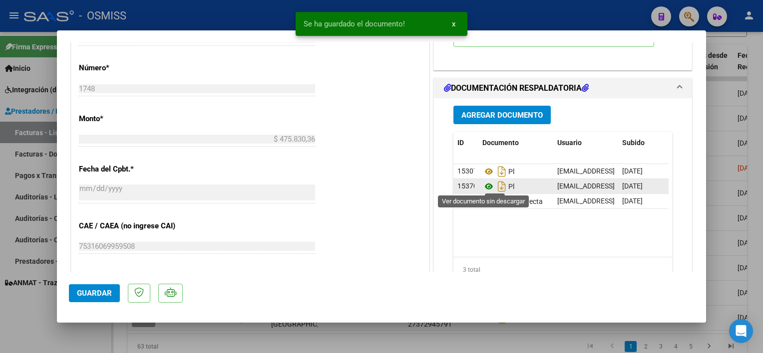
click at [485, 185] on icon at bounding box center [488, 187] width 13 height 12
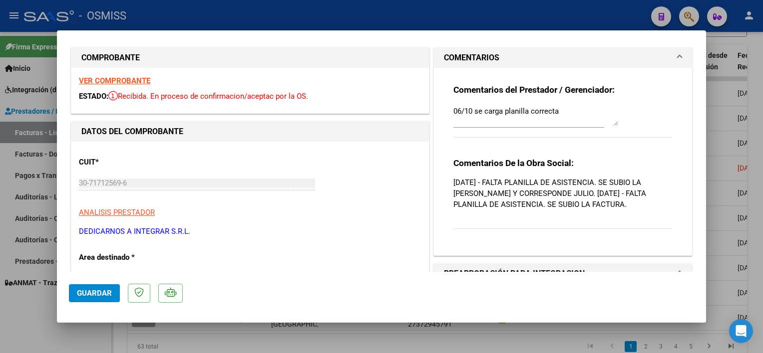
scroll to position [0, 0]
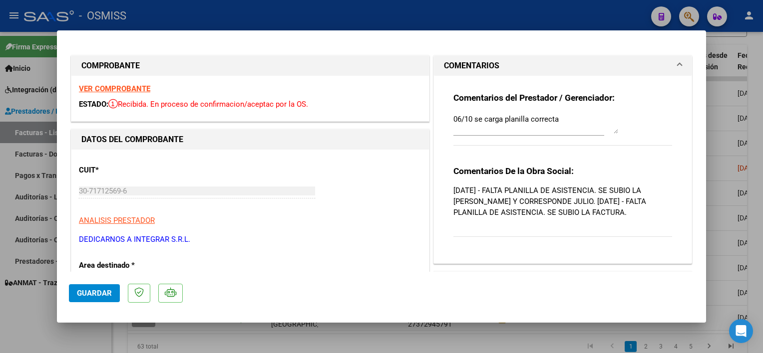
click at [447, 115] on div "Comentarios del Prestador / Gerenciador: 06/10 se carga planilla correcta Comen…" at bounding box center [563, 166] width 234 height 180
click at [447, 120] on div "Comentarios del Prestador / Gerenciador: 06/10 se carga planilla correcta Comen…" at bounding box center [563, 166] width 234 height 180
click at [453, 119] on textarea "06/10 se carga planilla correcta" at bounding box center [535, 124] width 165 height 20
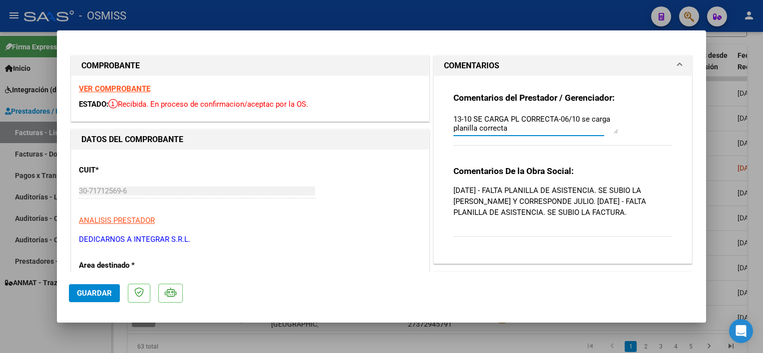
type textarea "13-10 SE CARGA PL CORRECTA-06/10 se carga planilla correcta"
click at [98, 295] on span "Guardar" at bounding box center [94, 293] width 35 height 9
